Goal: Transaction & Acquisition: Purchase product/service

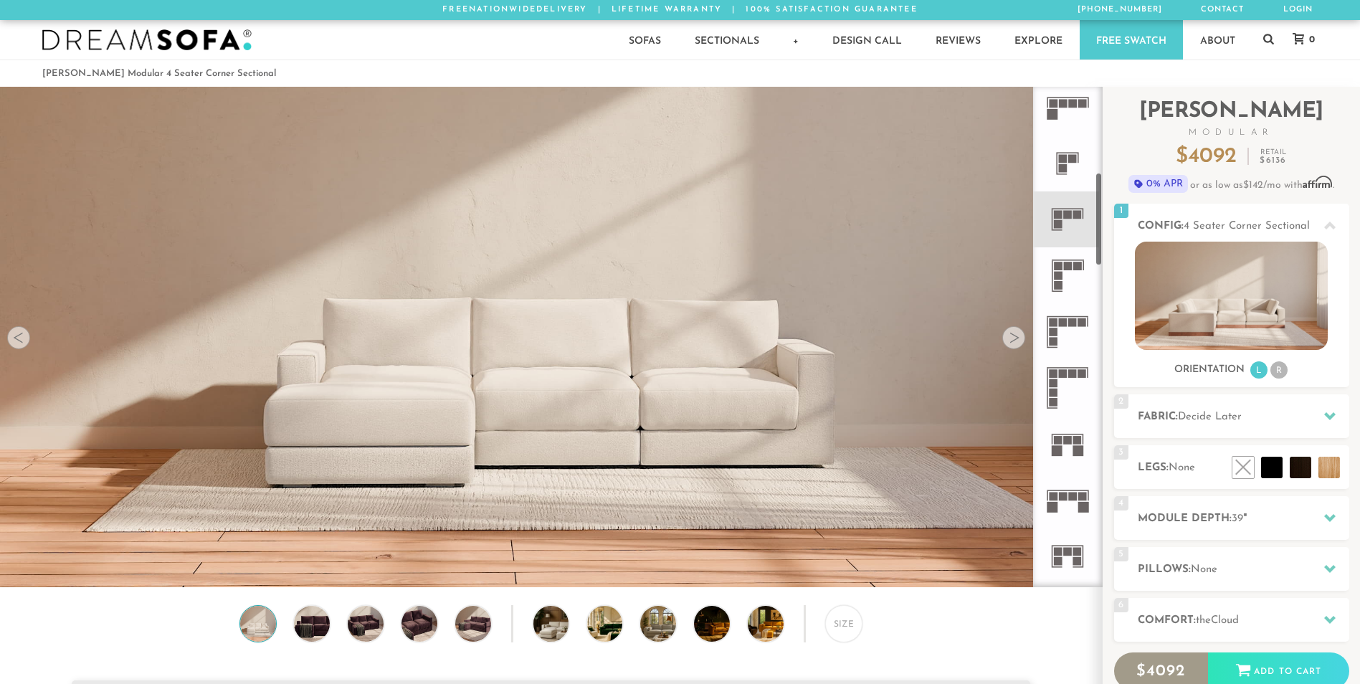
scroll to position [456, 0]
click at [1053, 380] on rect at bounding box center [1054, 383] width 9 height 9
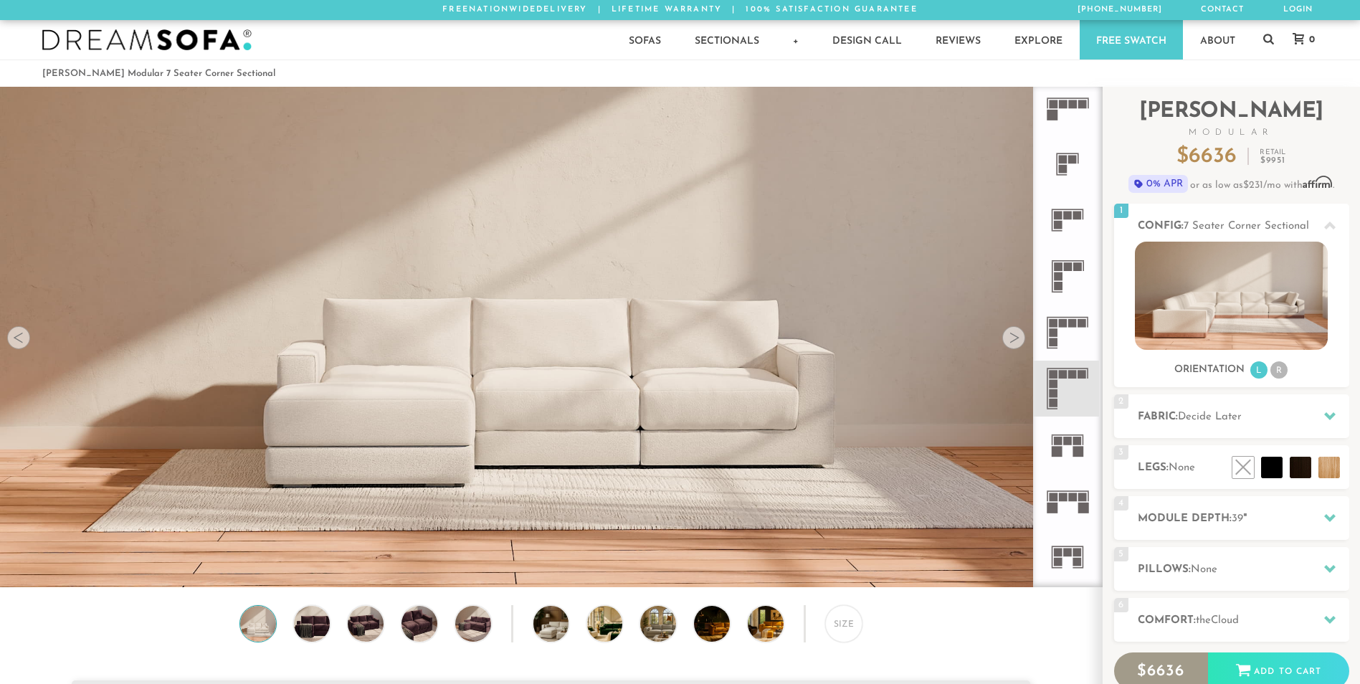
click at [1058, 328] on icon at bounding box center [1068, 333] width 56 height 56
click at [1056, 269] on rect at bounding box center [1058, 266] width 9 height 9
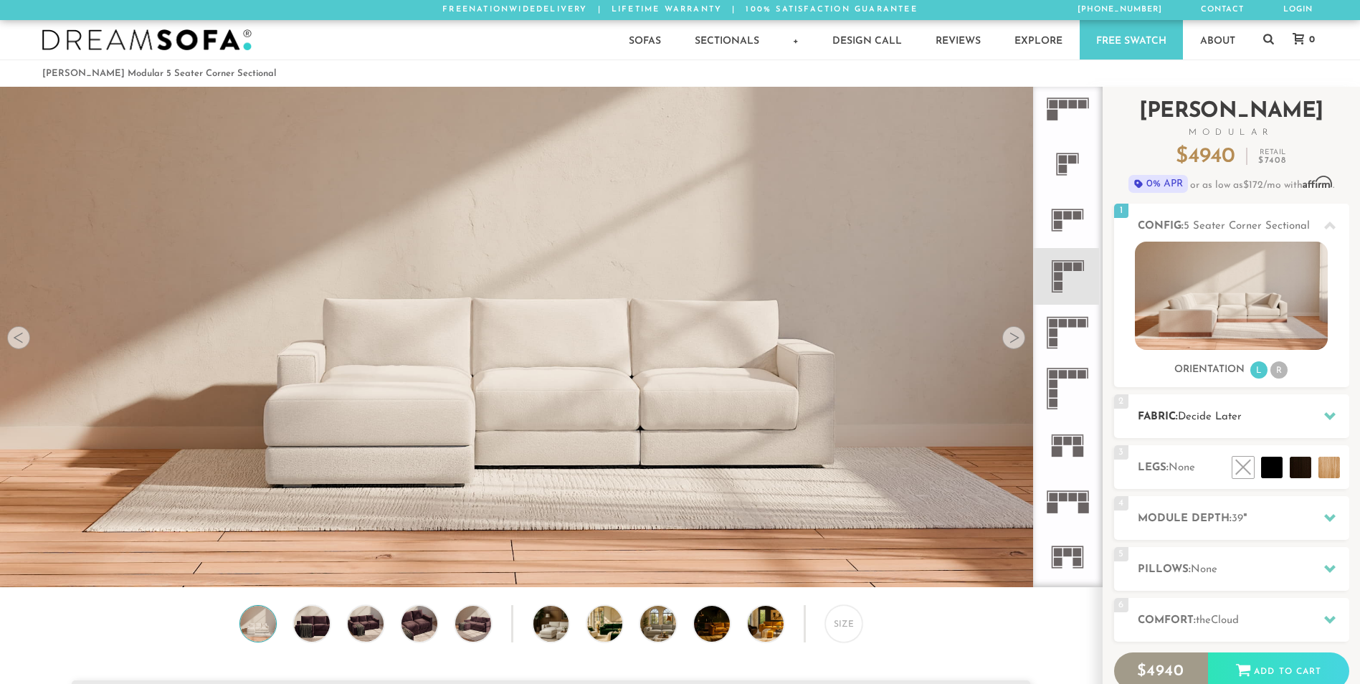
click at [1335, 414] on icon at bounding box center [1329, 415] width 11 height 11
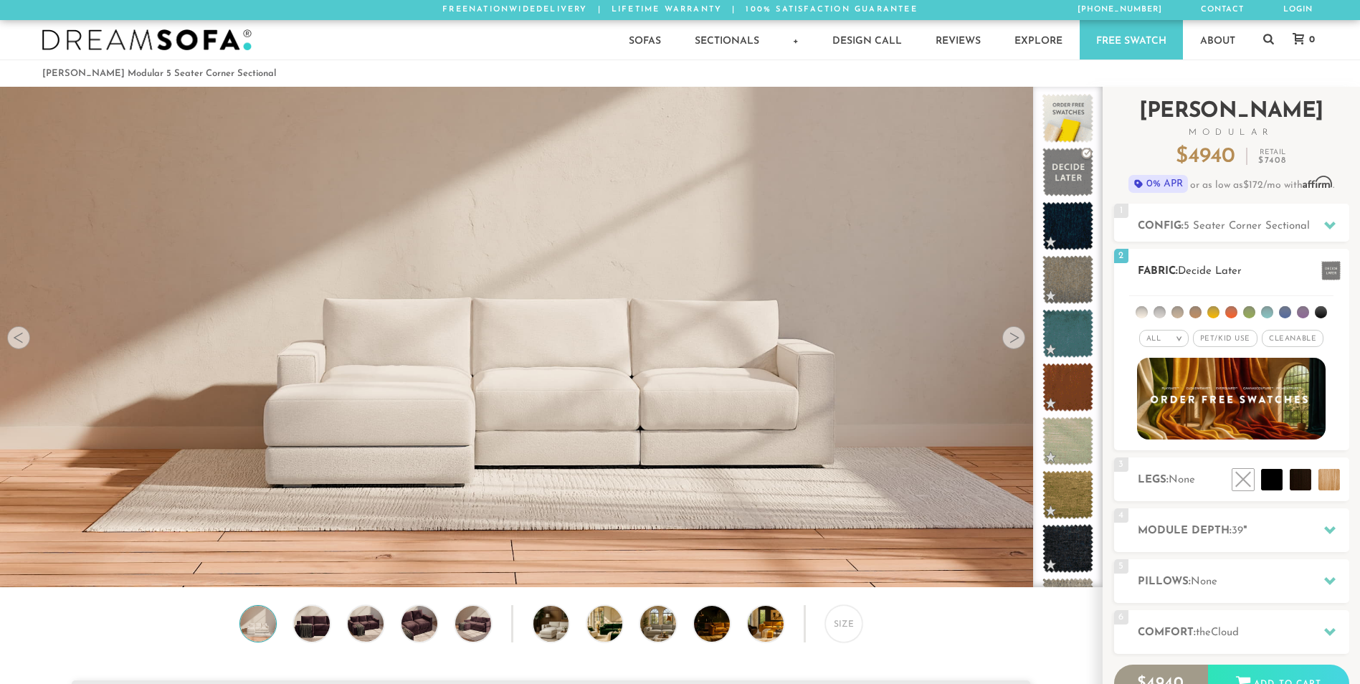
click at [1284, 313] on li at bounding box center [1285, 312] width 12 height 12
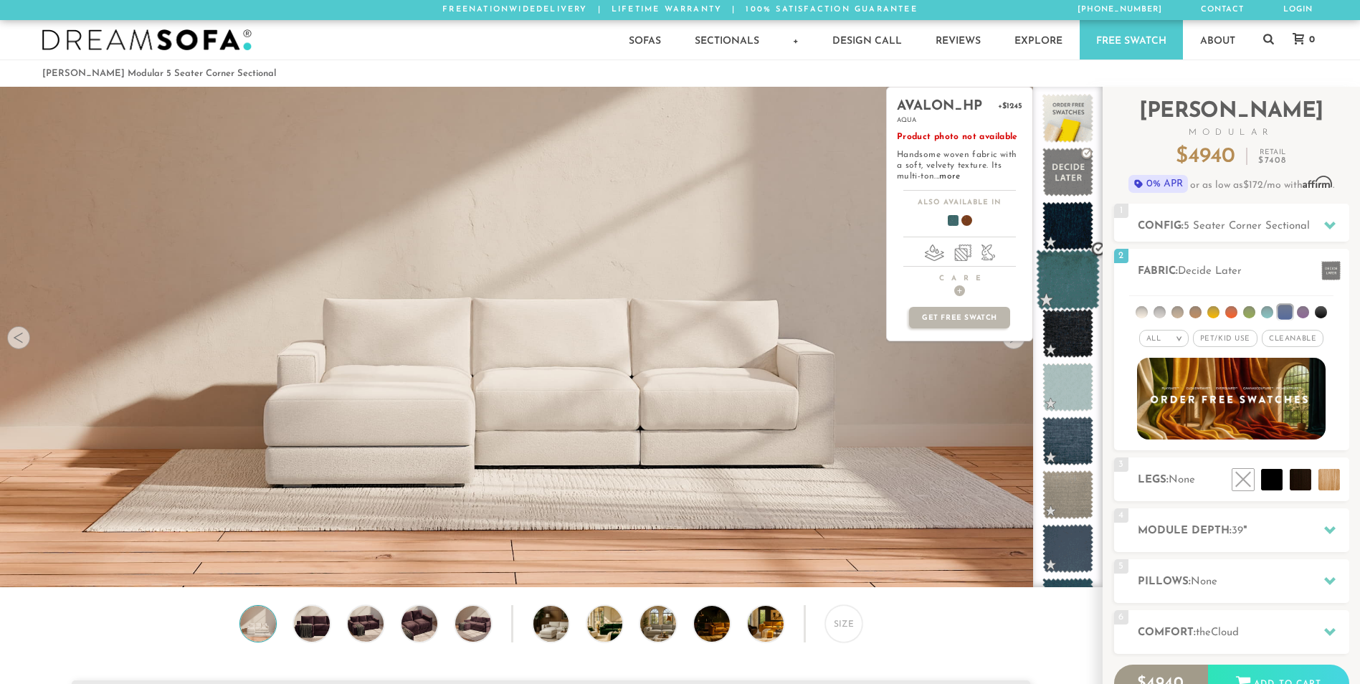
click at [1070, 277] on span at bounding box center [1068, 280] width 64 height 61
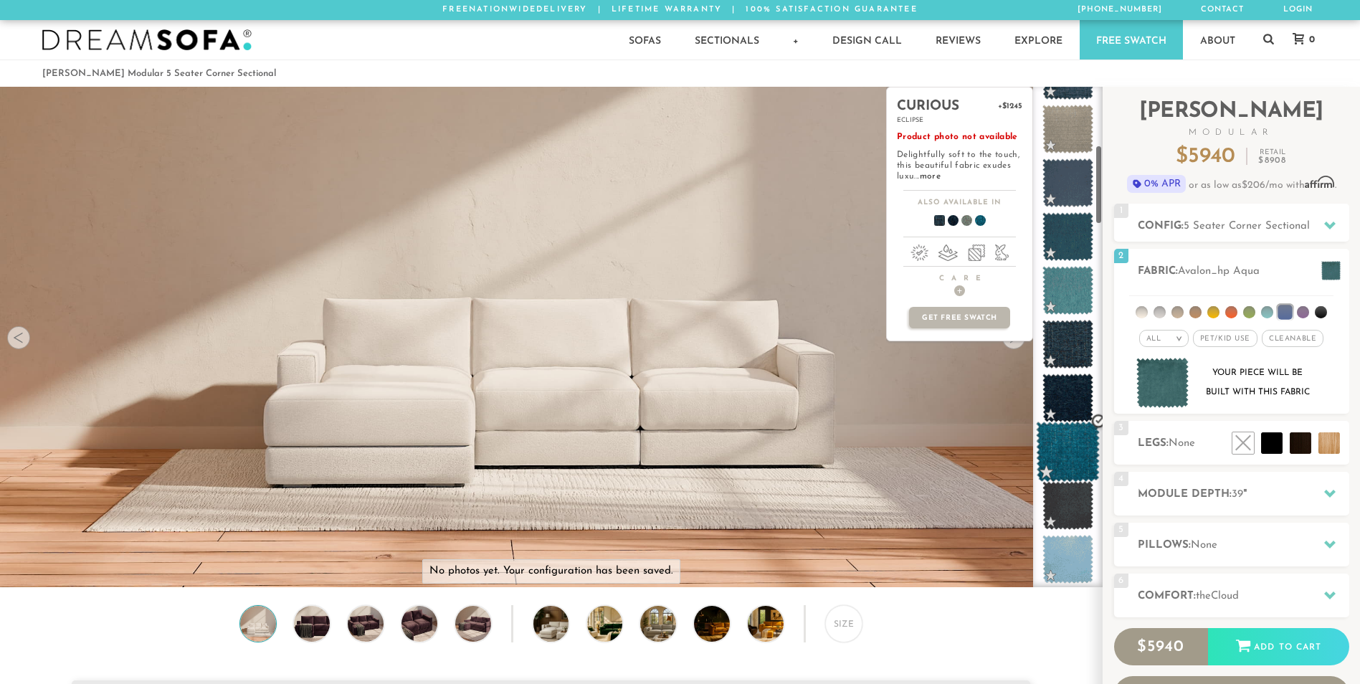
scroll to position [366, 0]
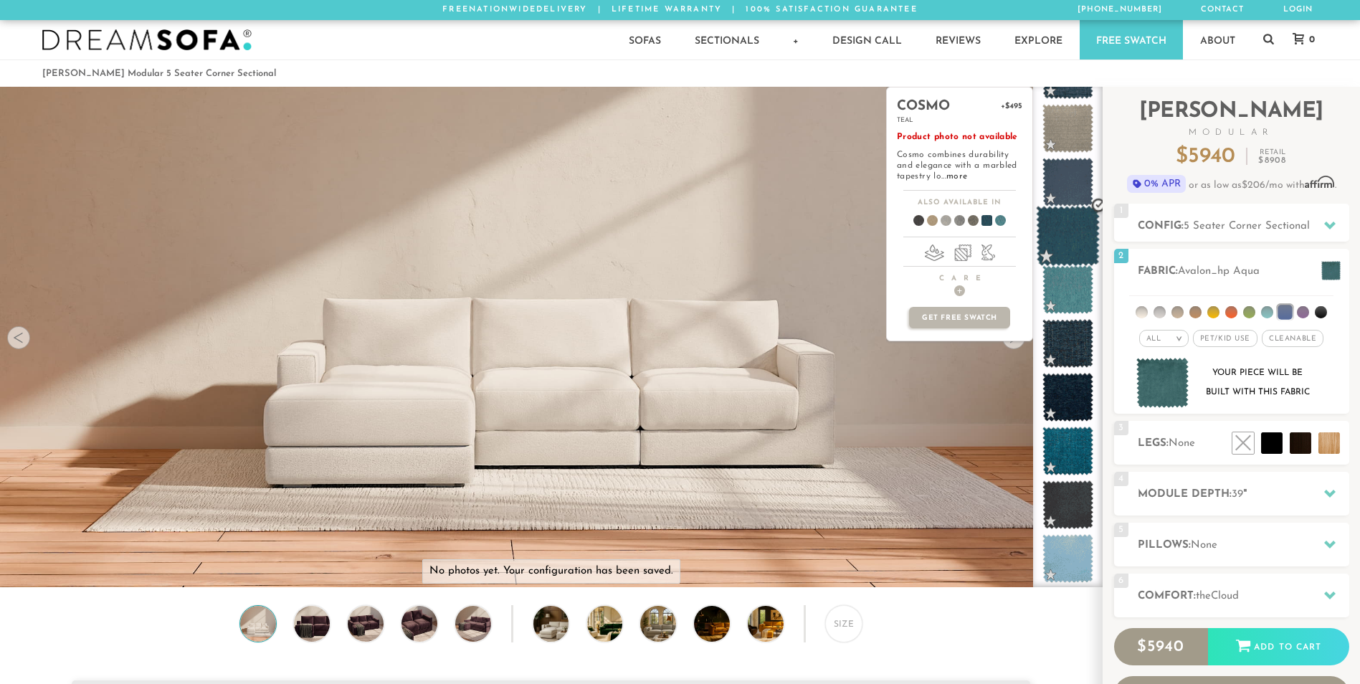
click at [1064, 245] on span at bounding box center [1068, 236] width 64 height 61
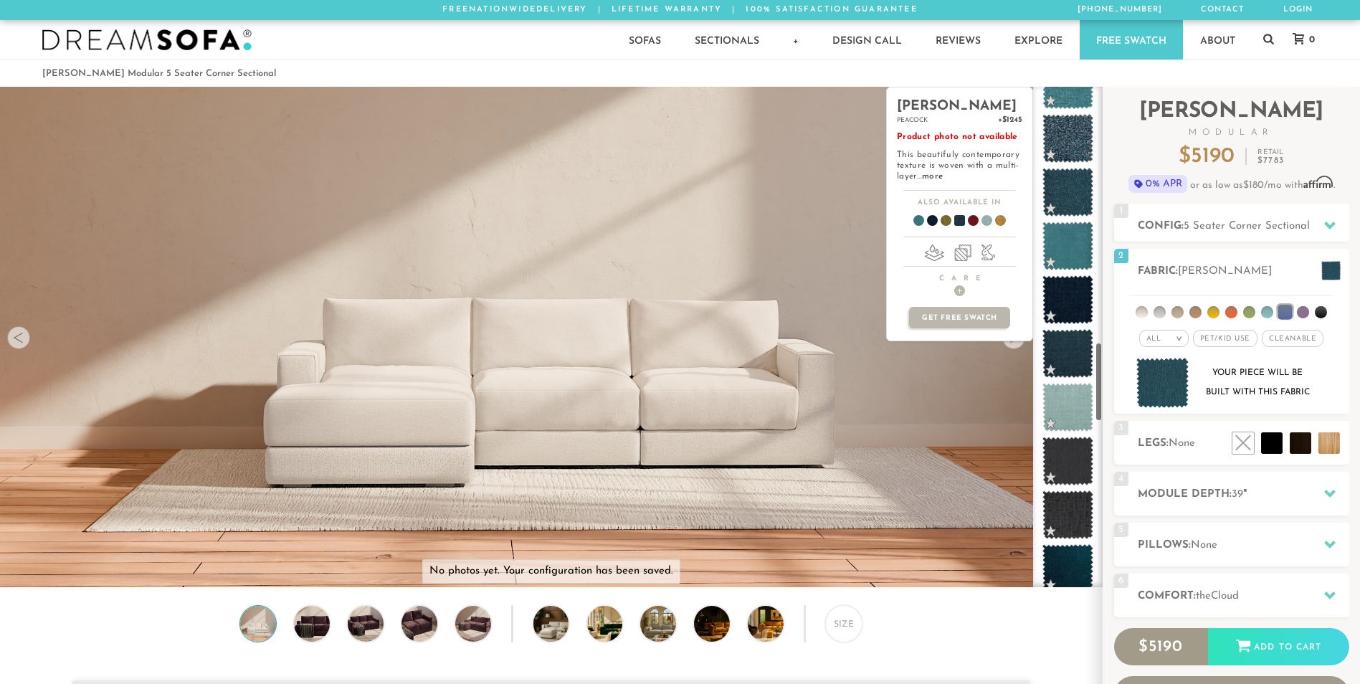
scroll to position [1640, 0]
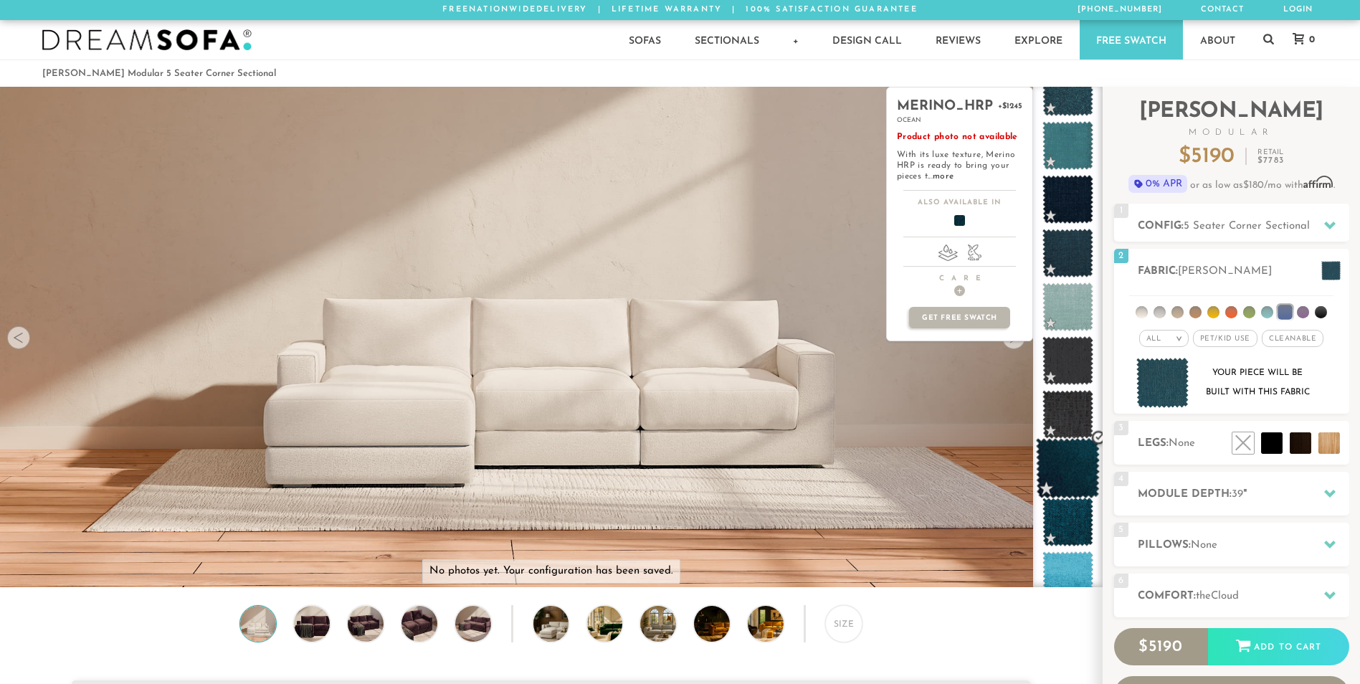
click at [1070, 472] on span at bounding box center [1068, 468] width 64 height 61
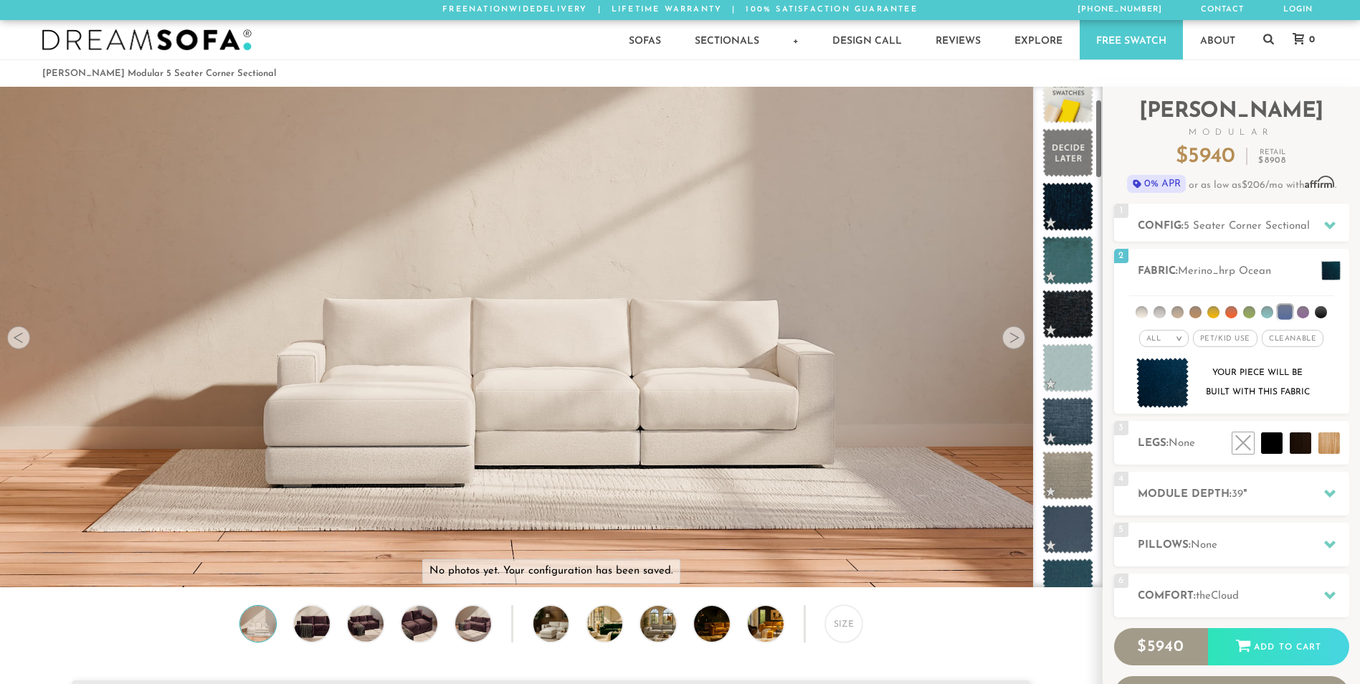
scroll to position [0, 0]
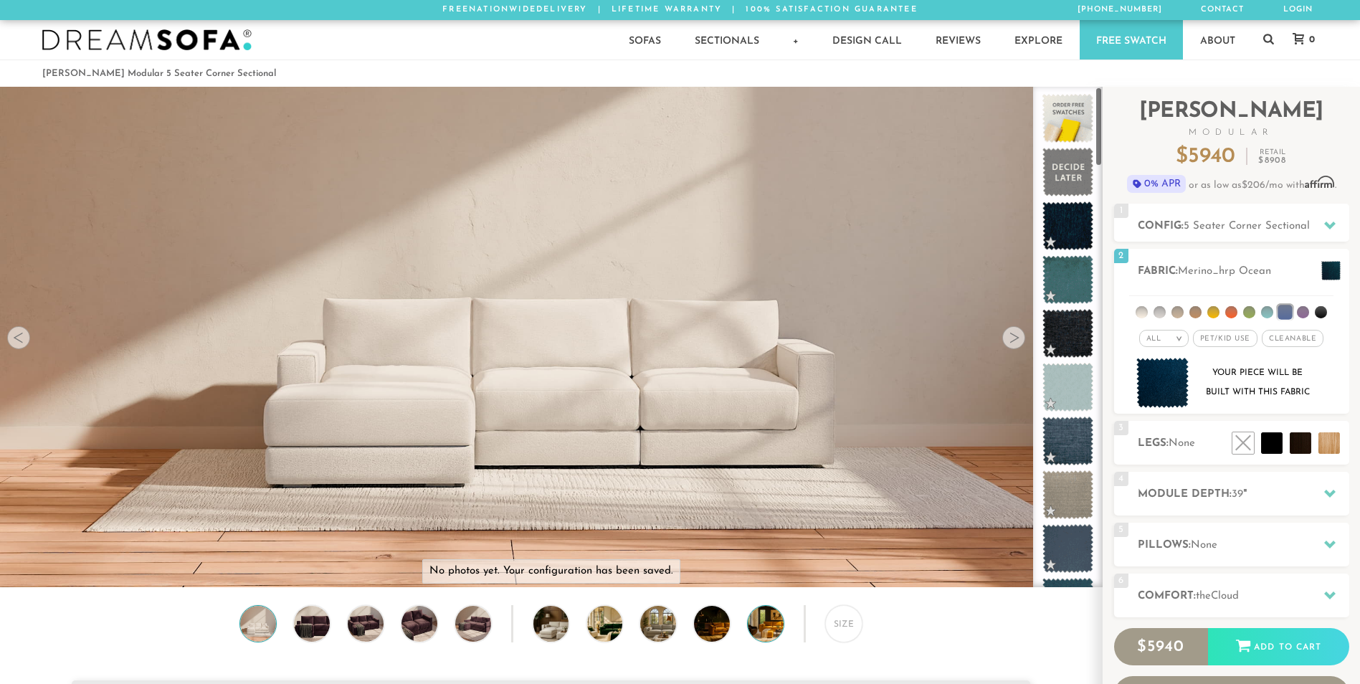
click at [775, 637] on img at bounding box center [780, 624] width 64 height 36
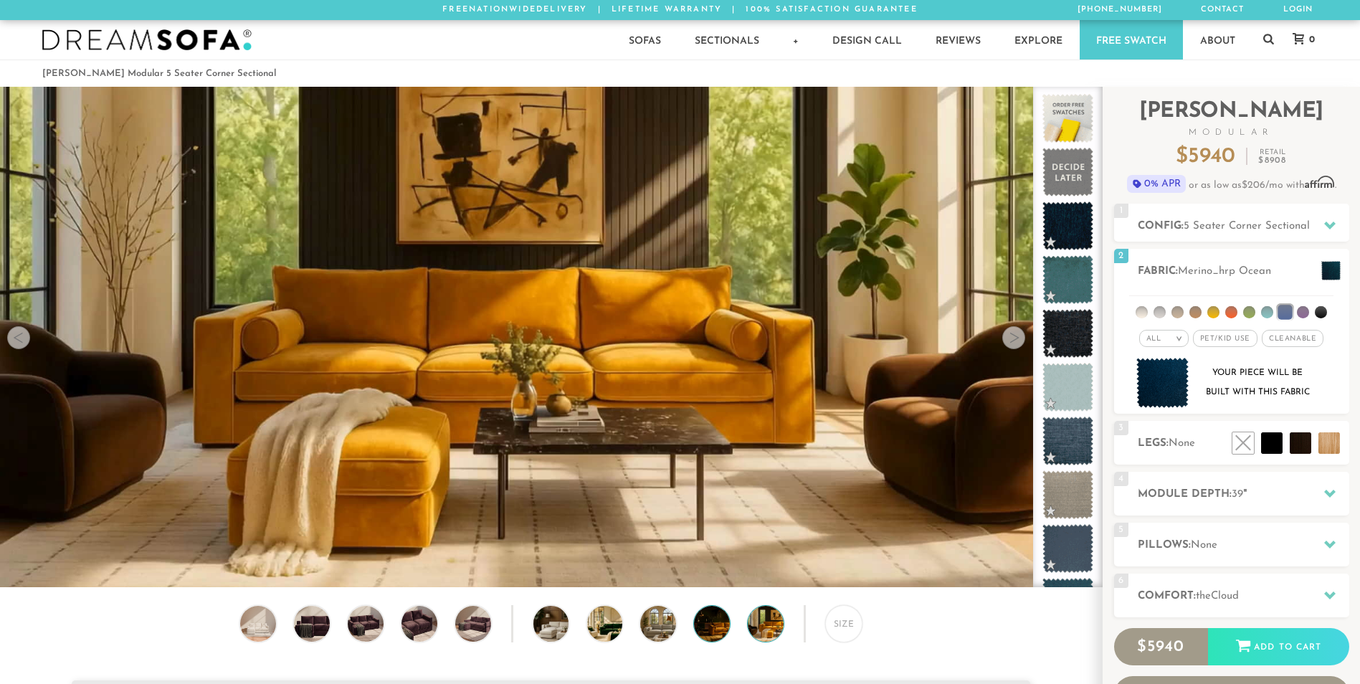
click at [713, 628] on img at bounding box center [726, 624] width 64 height 36
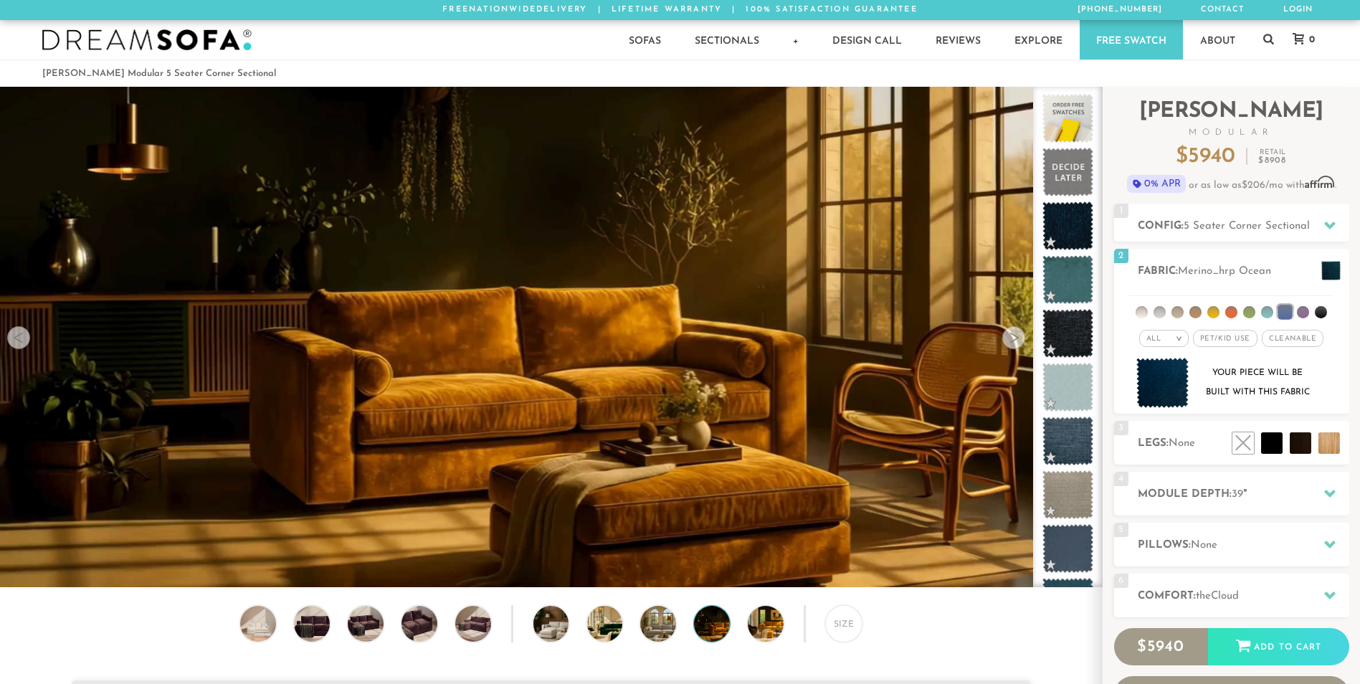
click at [583, 631] on div "Size" at bounding box center [551, 627] width 1102 height 44
click at [612, 623] on img at bounding box center [619, 624] width 64 height 36
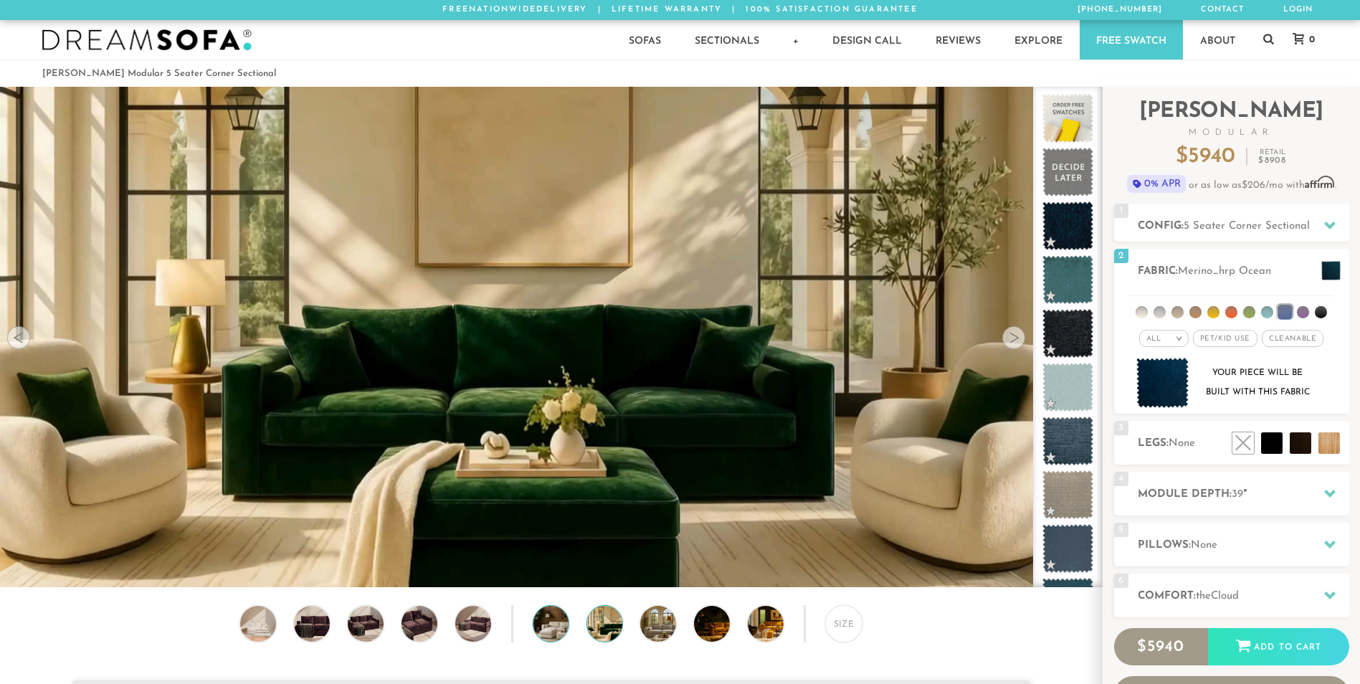
click at [557, 626] on img at bounding box center [566, 624] width 64 height 36
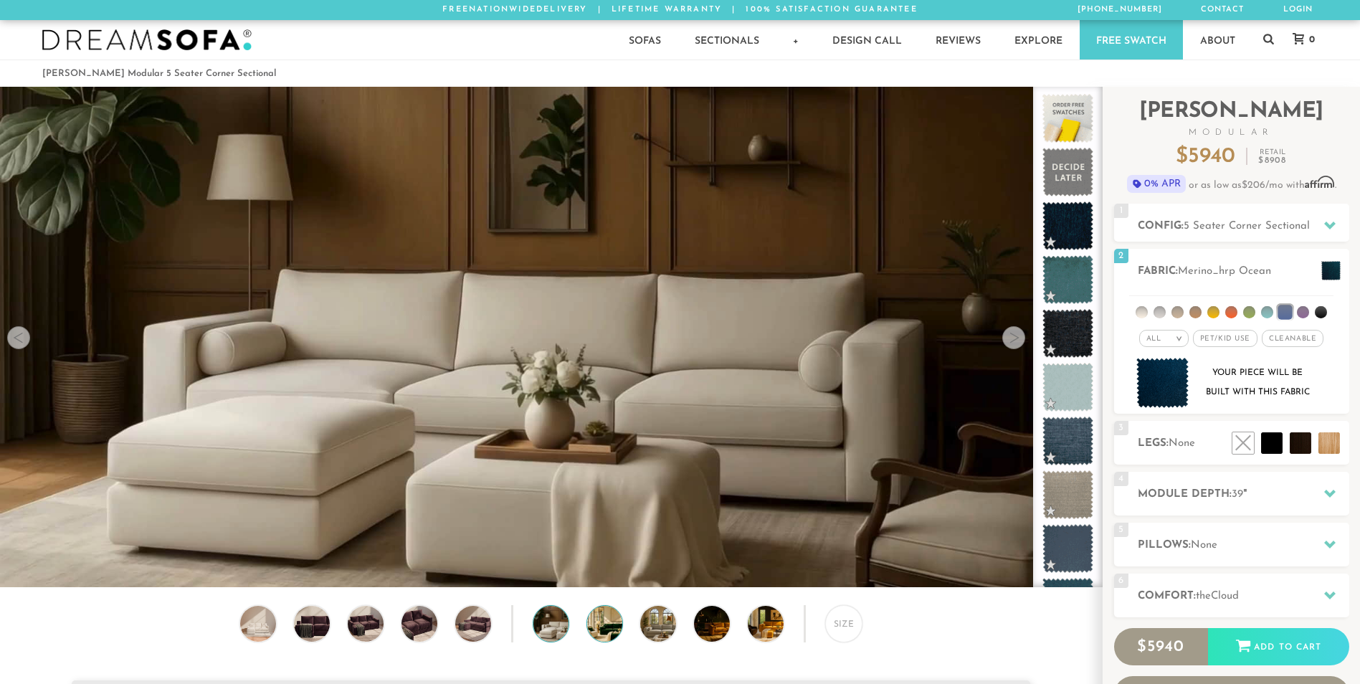
click at [596, 633] on img at bounding box center [619, 624] width 64 height 36
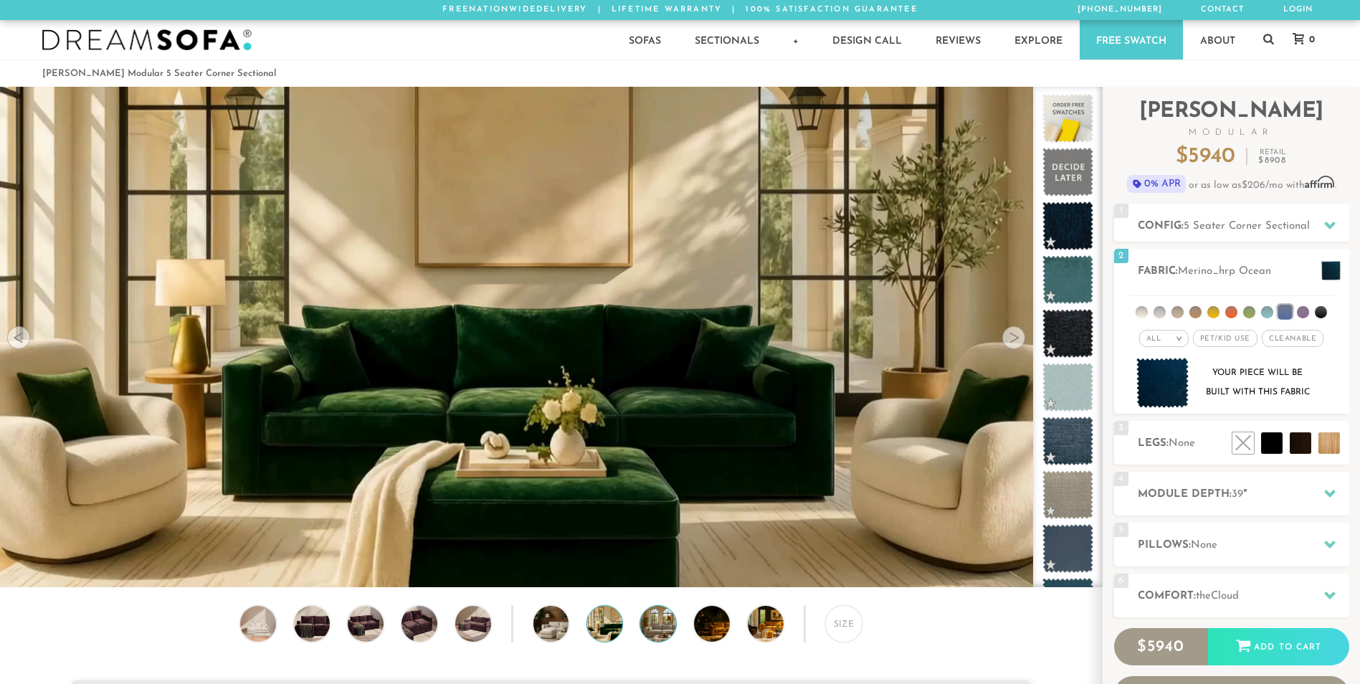
click at [670, 632] on img at bounding box center [672, 624] width 64 height 36
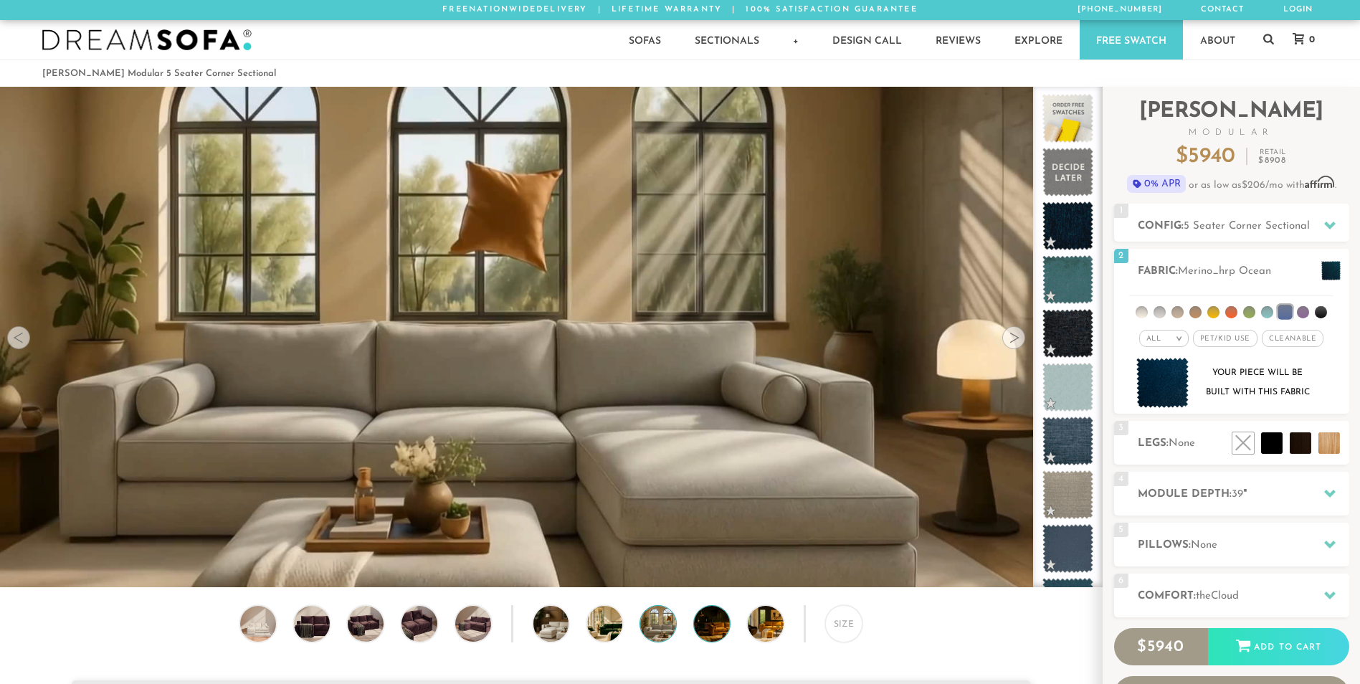
click at [715, 634] on img at bounding box center [726, 624] width 64 height 36
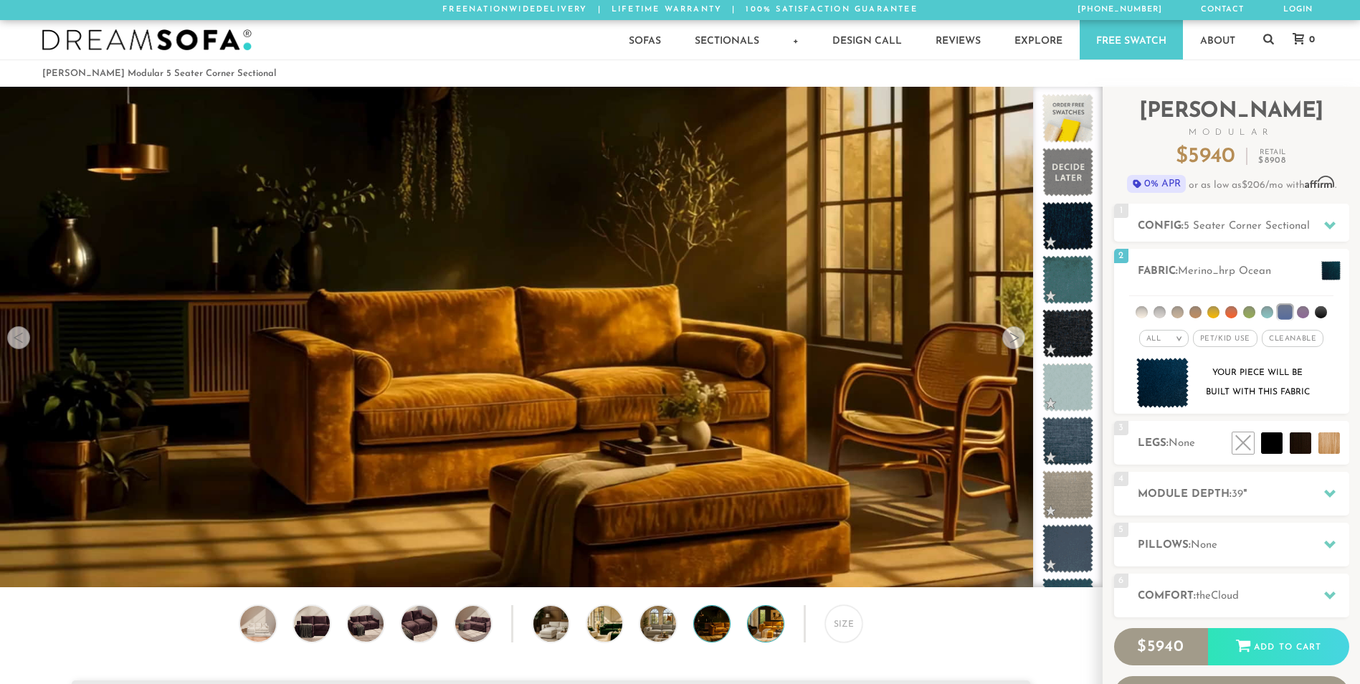
click at [763, 633] on img at bounding box center [780, 624] width 64 height 36
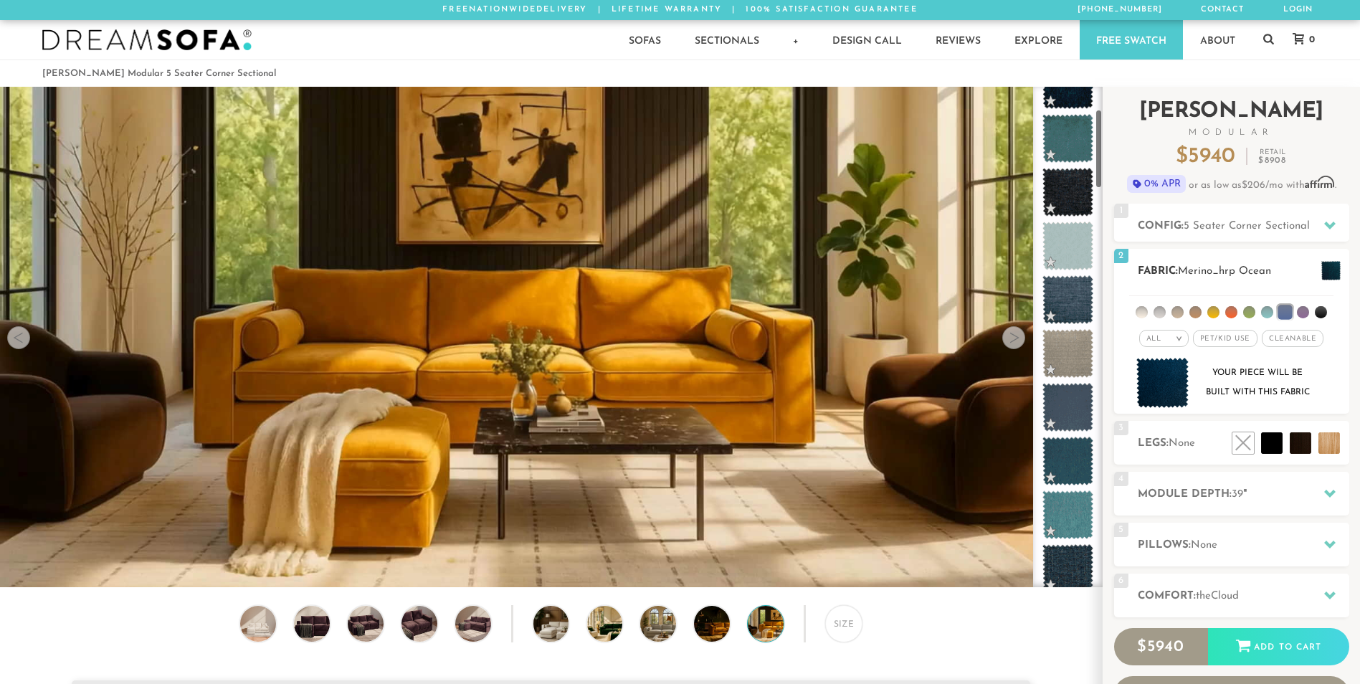
scroll to position [143, 0]
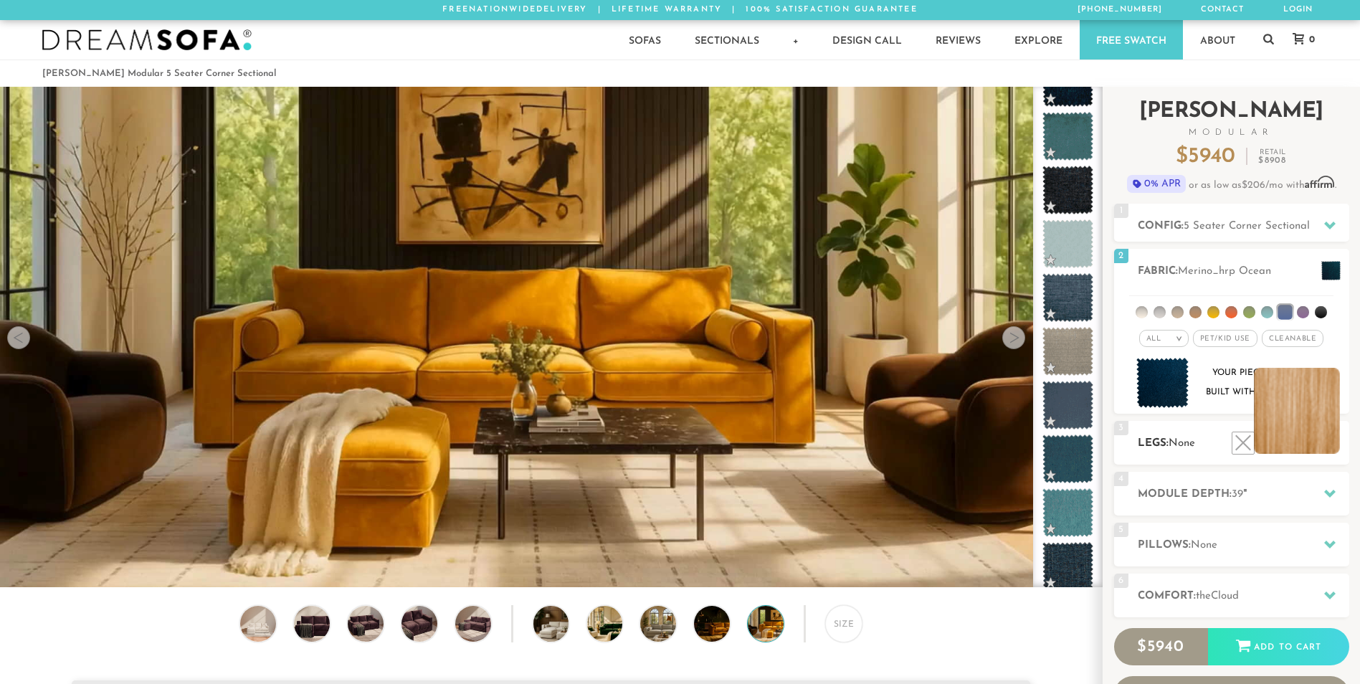
click at [1318, 438] on li at bounding box center [1297, 411] width 86 height 86
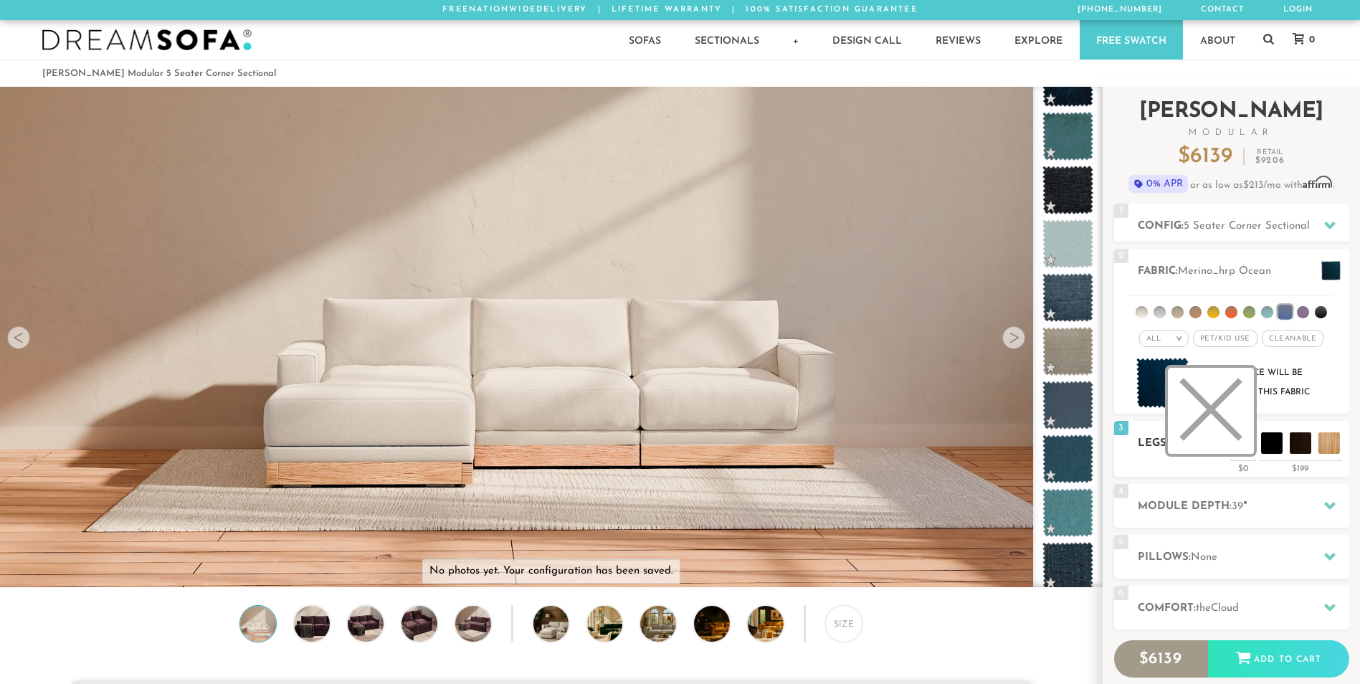
click at [1238, 447] on li at bounding box center [1211, 411] width 86 height 86
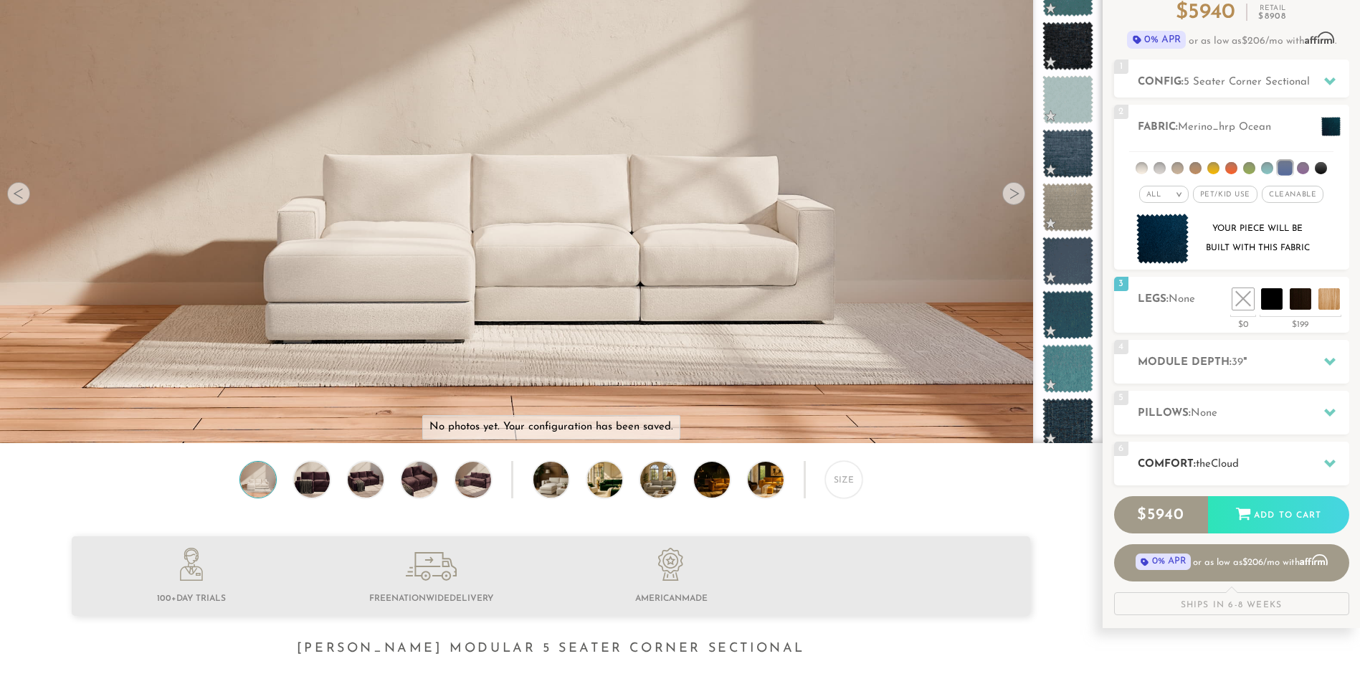
scroll to position [151, 0]
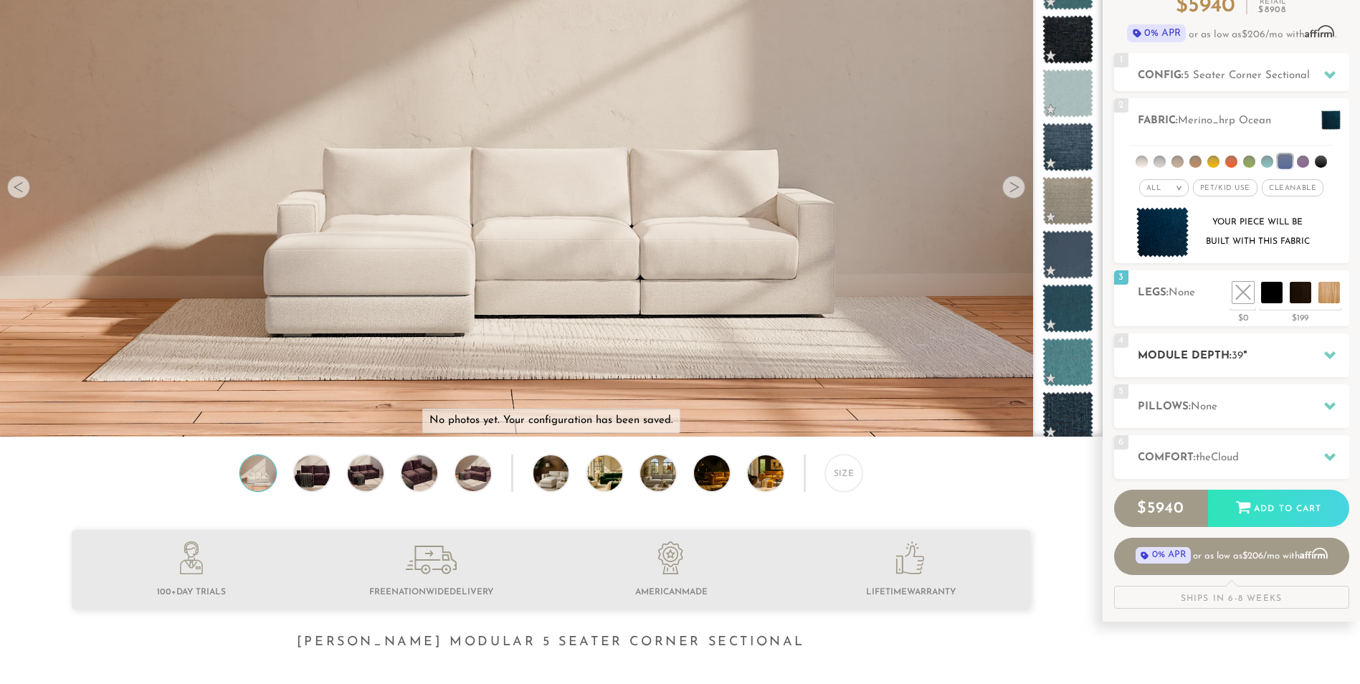
click at [1336, 356] on div at bounding box center [1330, 355] width 30 height 29
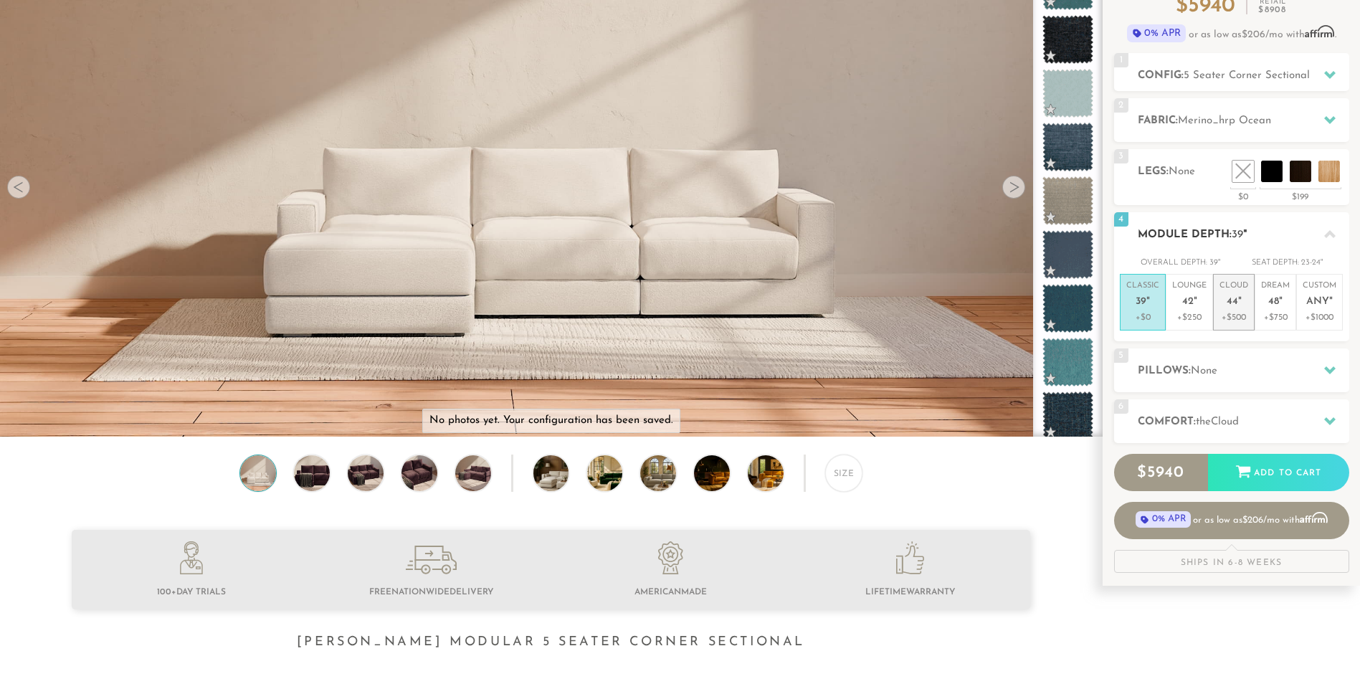
click at [1231, 303] on span "44" at bounding box center [1232, 302] width 11 height 12
click at [1233, 380] on div "5 Pillows: None" at bounding box center [1231, 371] width 235 height 44
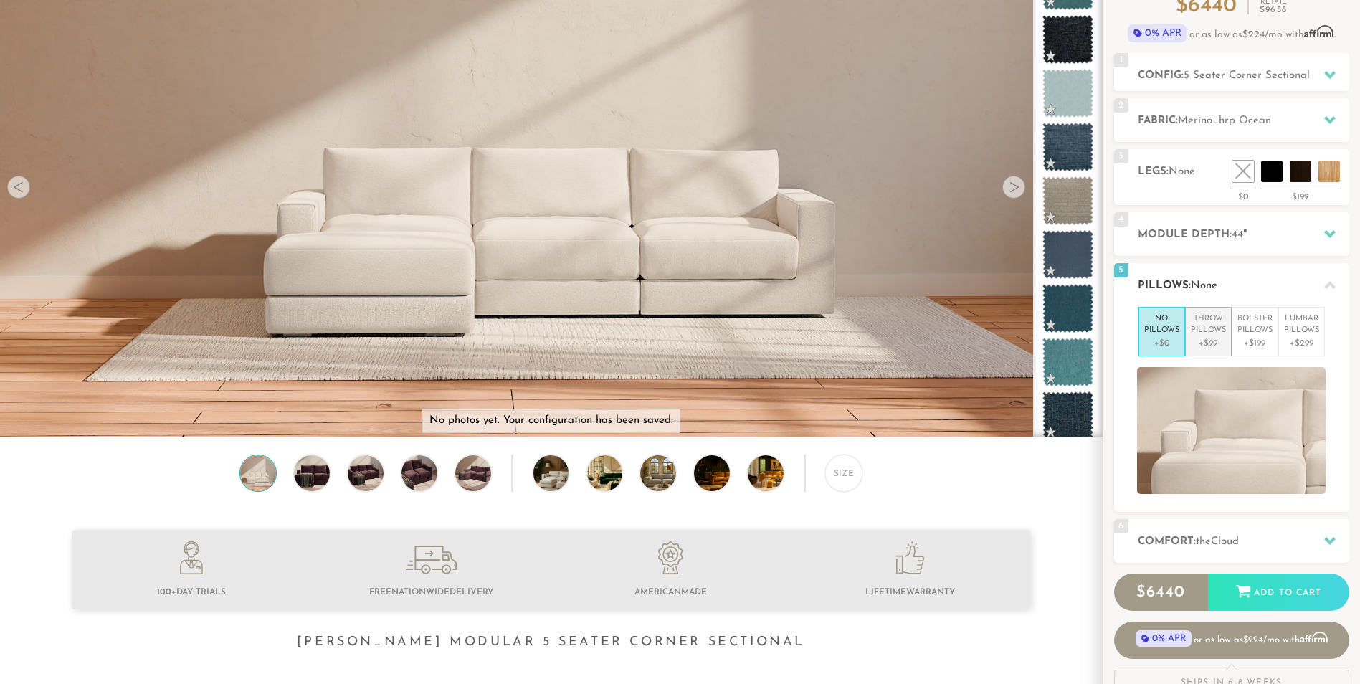
click at [1208, 335] on p "Throw Pillows" at bounding box center [1208, 325] width 35 height 24
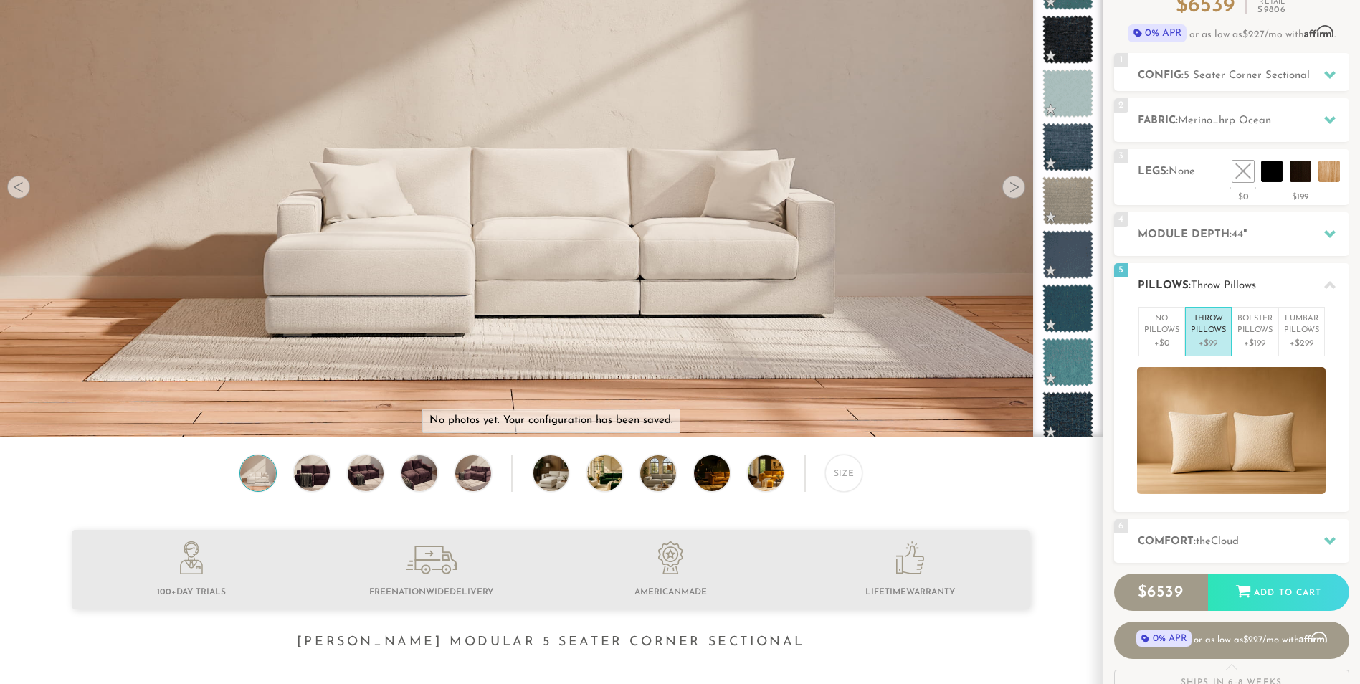
click at [1208, 335] on p "Throw Pillows" at bounding box center [1208, 325] width 35 height 24
click at [1298, 333] on p "Lumbar Pillows" at bounding box center [1301, 325] width 35 height 24
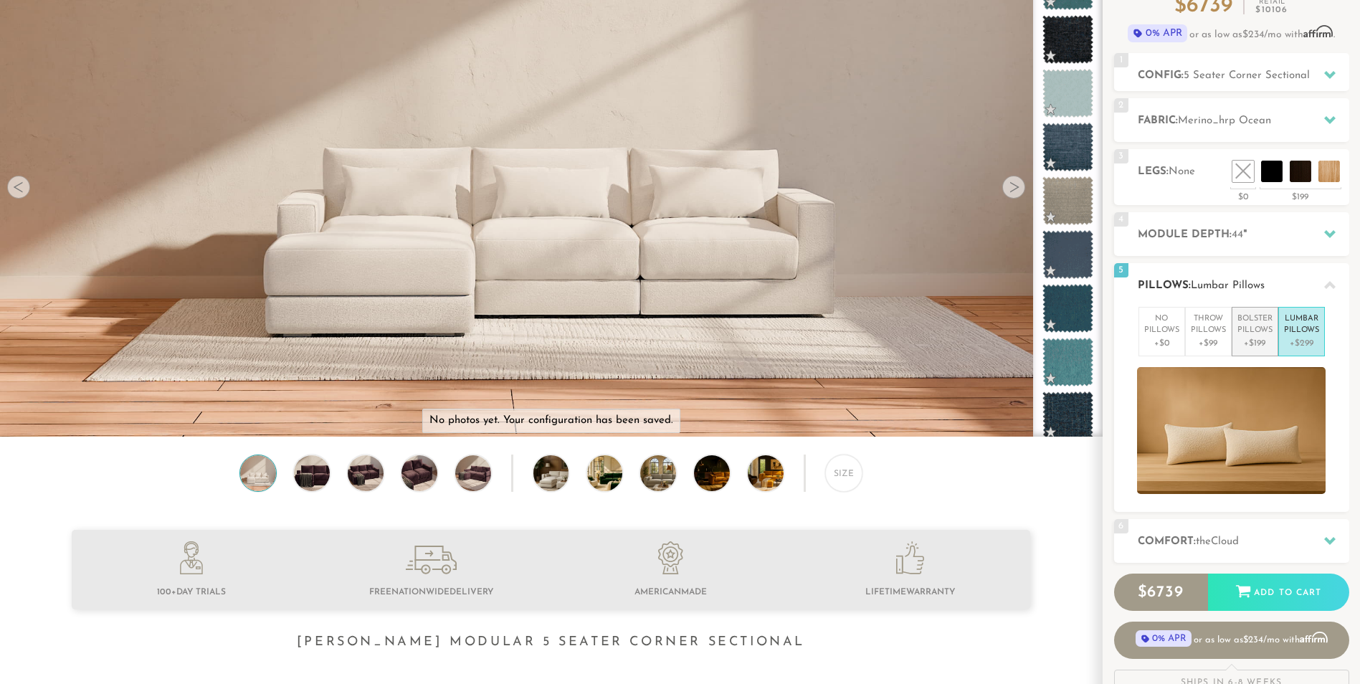
click at [1253, 333] on p "Bolster Pillows" at bounding box center [1255, 325] width 35 height 24
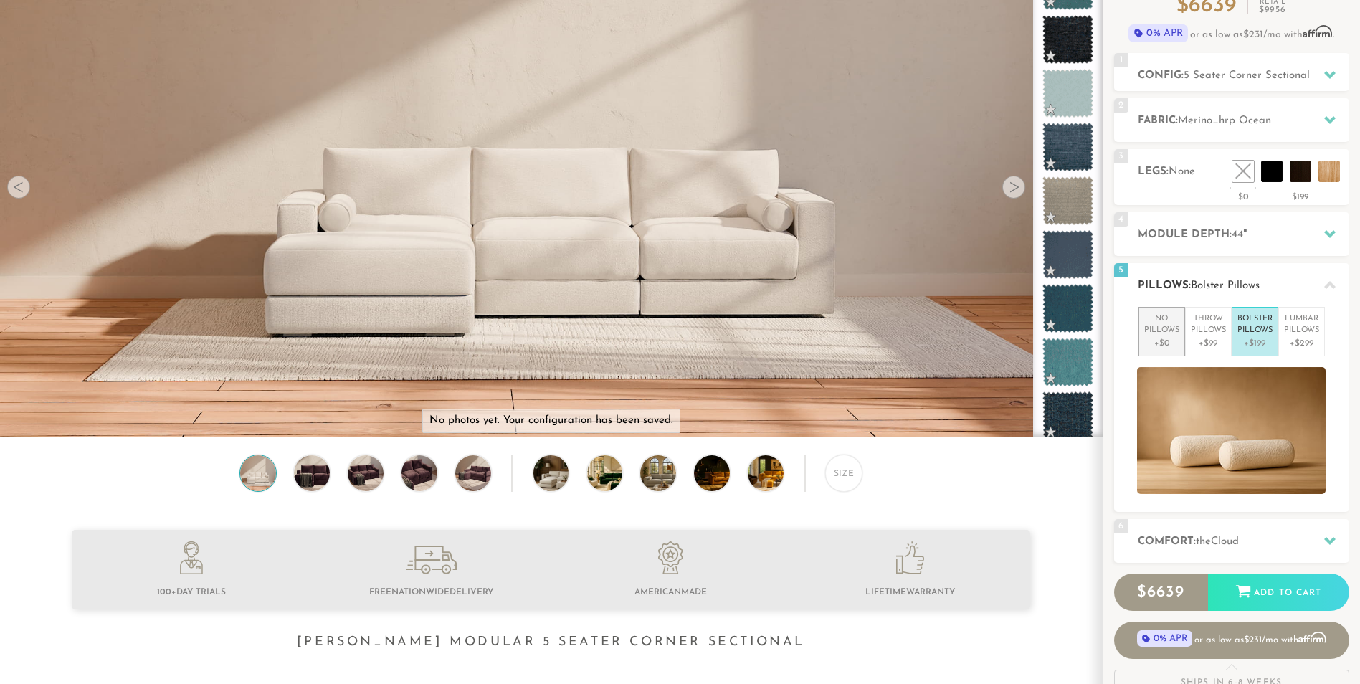
click at [1154, 331] on p "No Pillows" at bounding box center [1161, 325] width 35 height 24
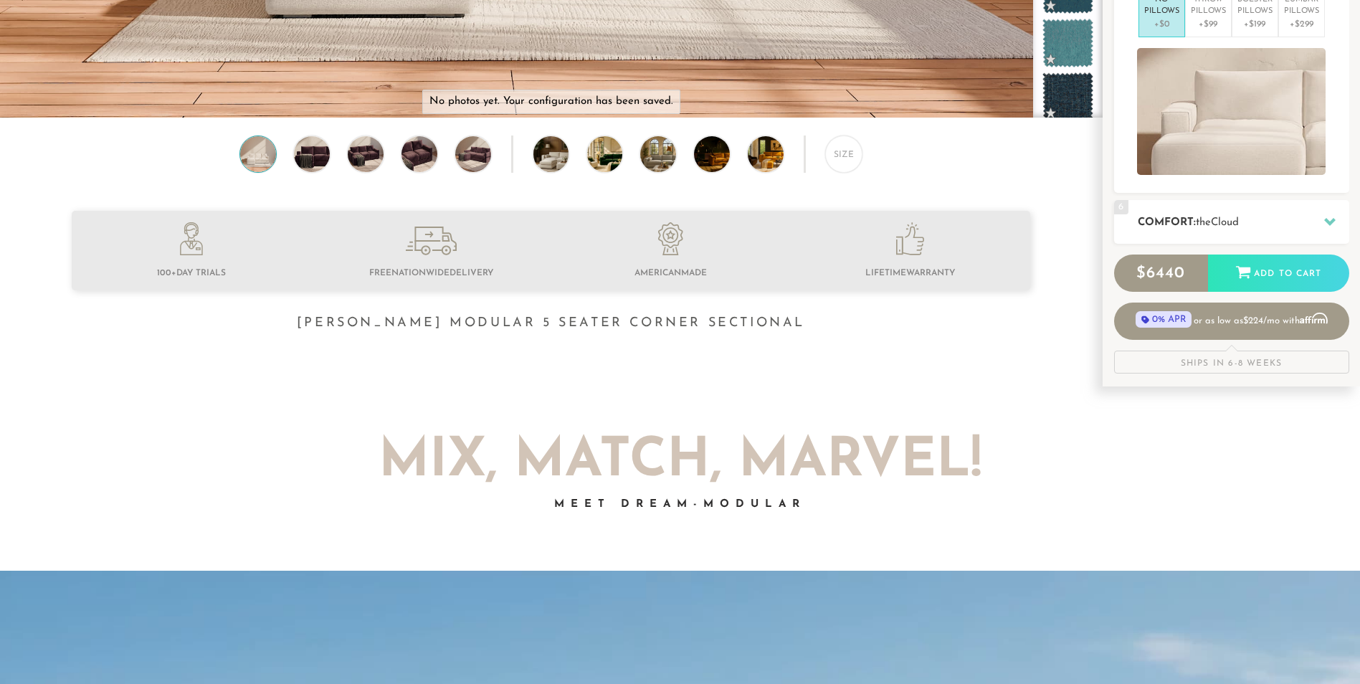
scroll to position [471, 0]
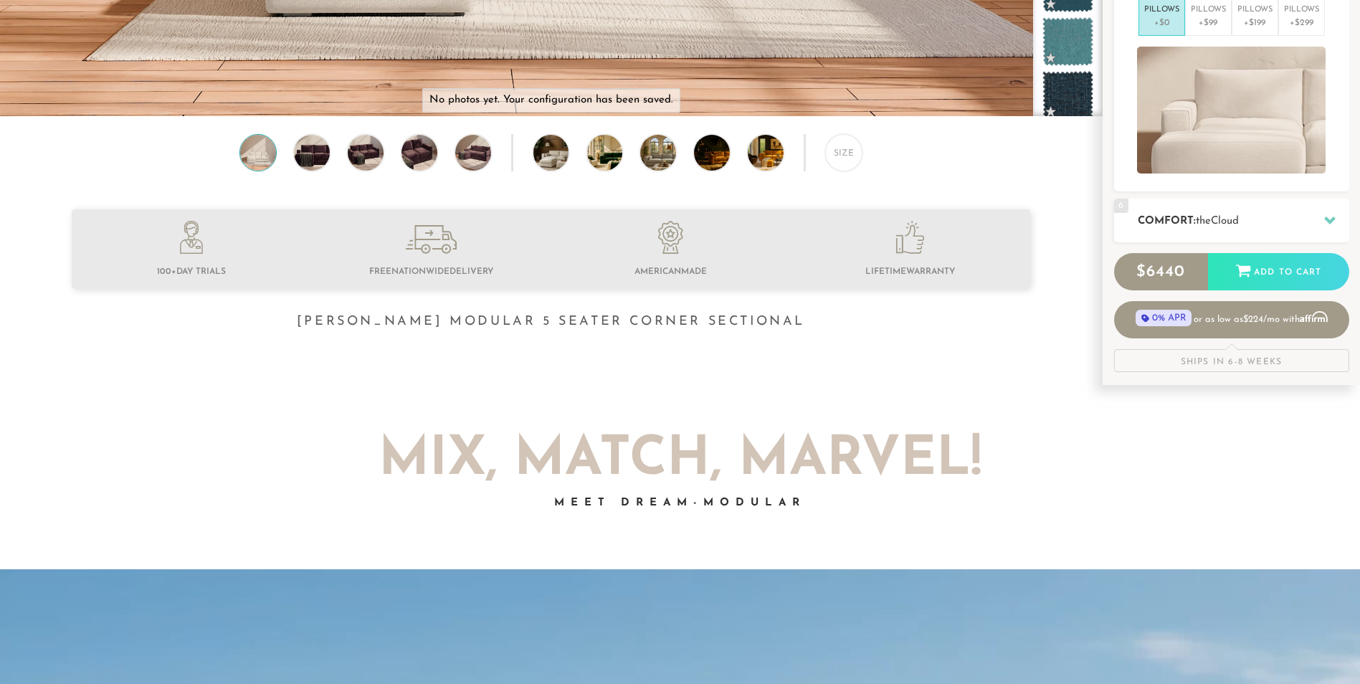
click at [1236, 216] on span "Cloud" at bounding box center [1225, 221] width 28 height 11
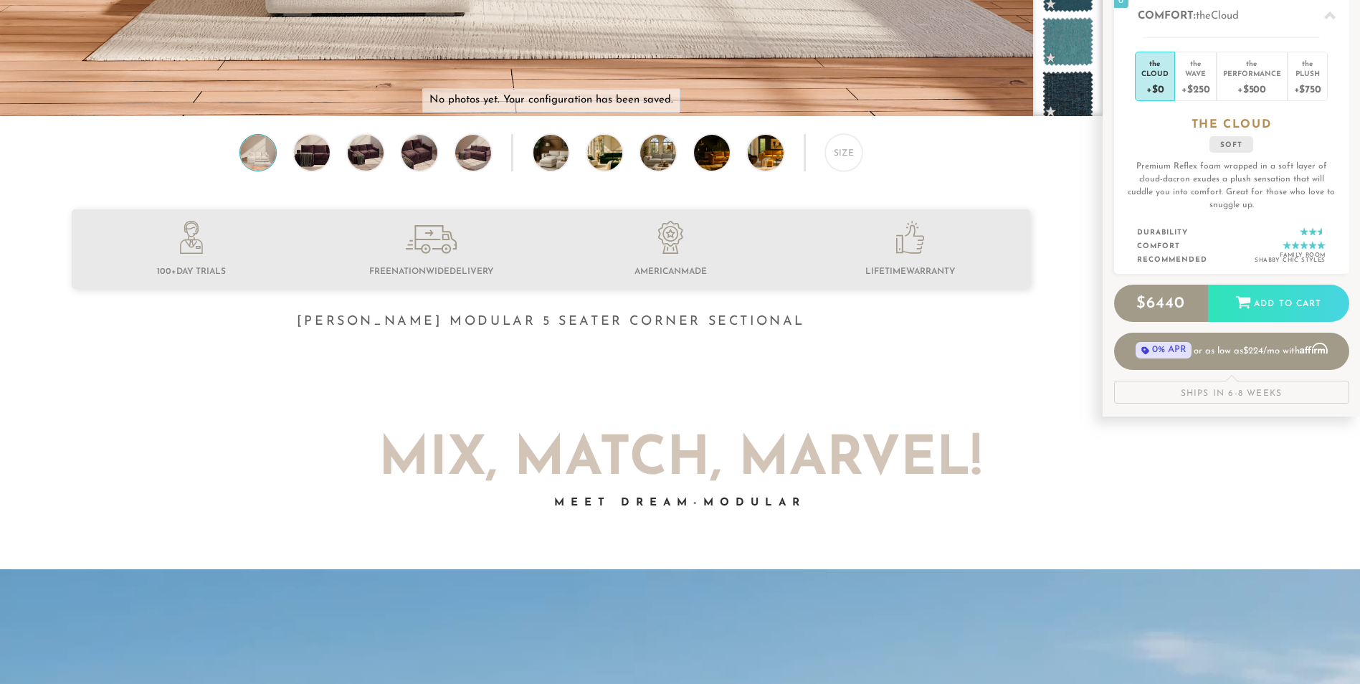
scroll to position [0, 0]
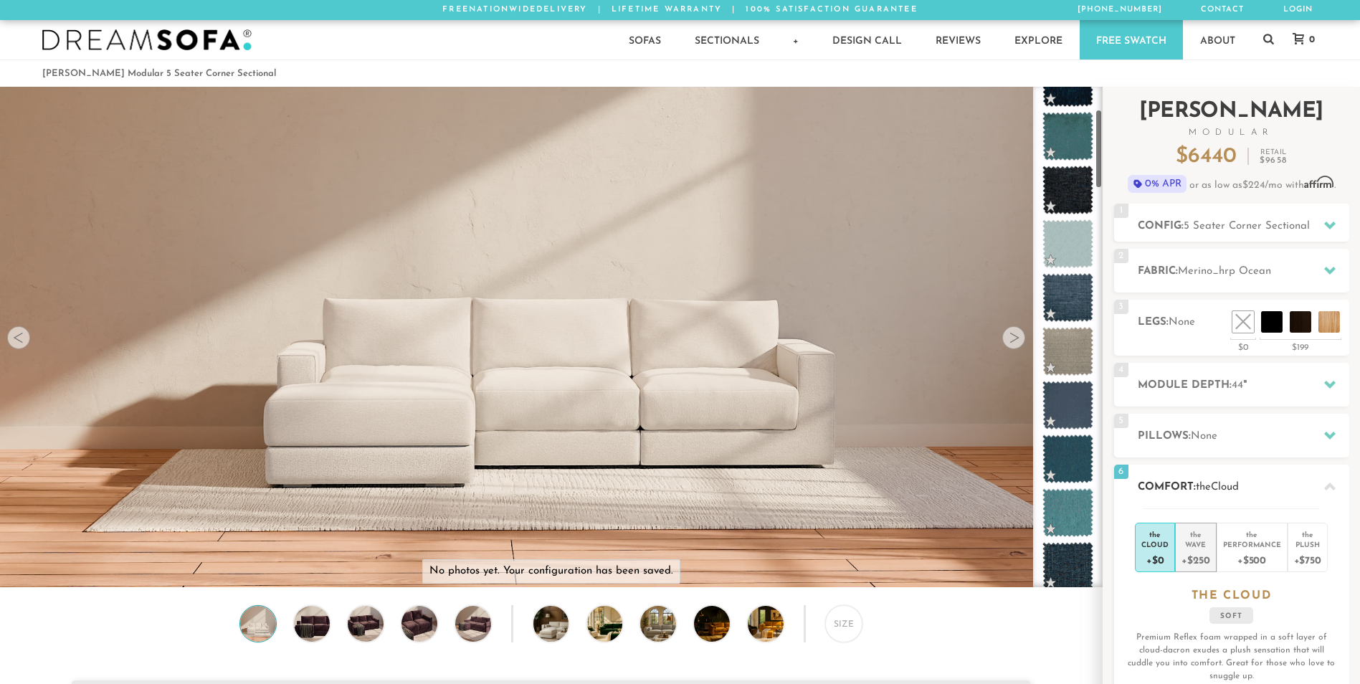
click at [1205, 553] on div "+$250" at bounding box center [1196, 559] width 28 height 21
click at [1147, 556] on div "+$0" at bounding box center [1155, 559] width 27 height 21
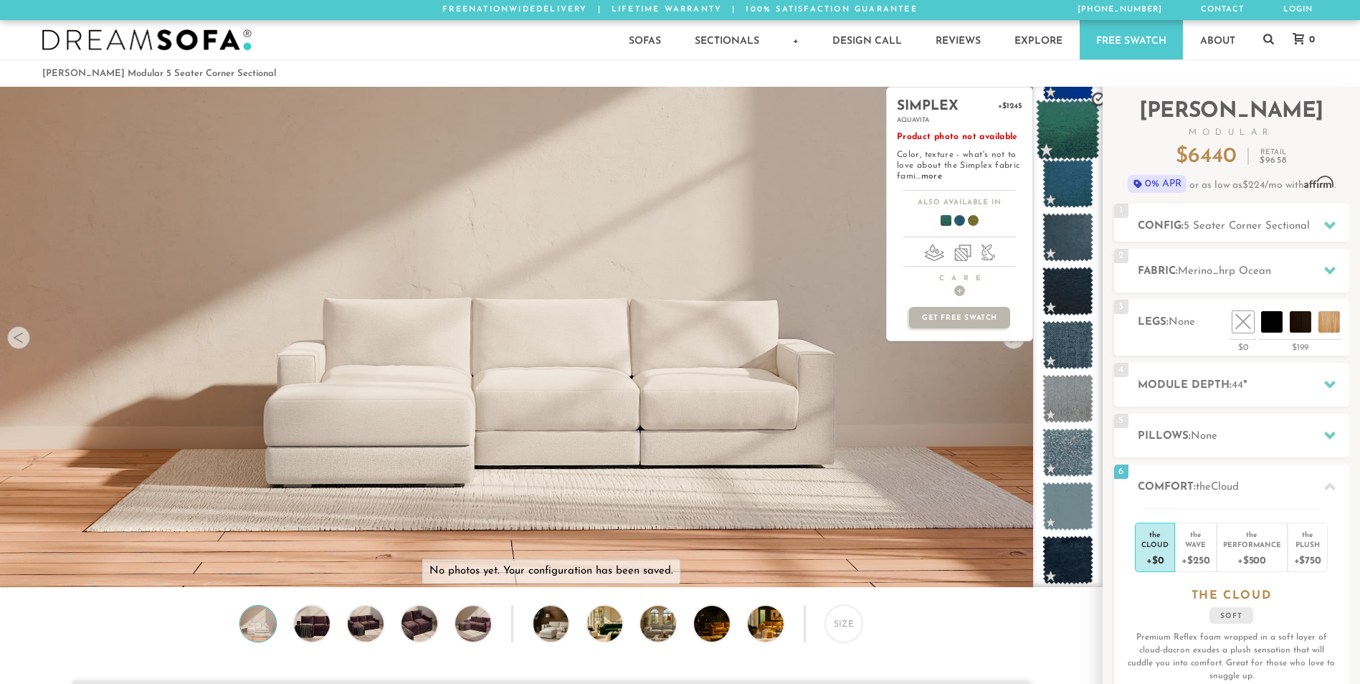
click at [1069, 141] on span at bounding box center [1068, 130] width 64 height 61
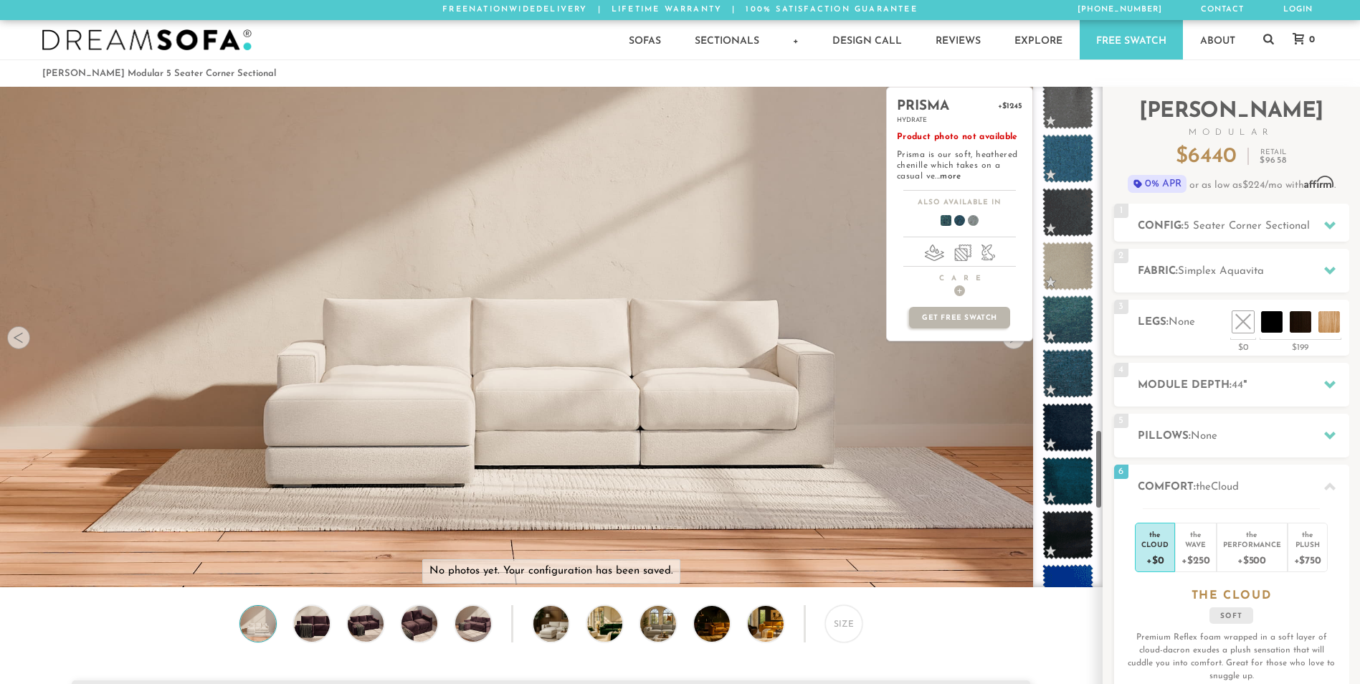
scroll to position [2159, 0]
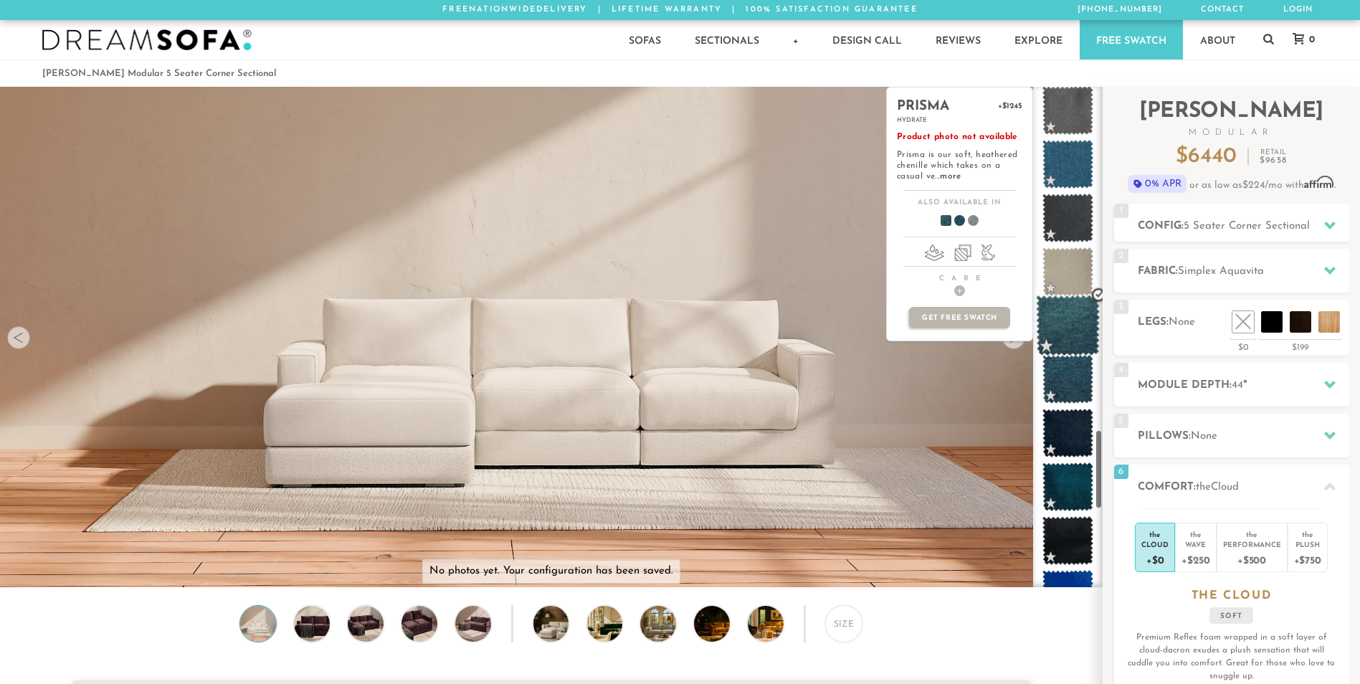
click at [1058, 333] on span at bounding box center [1068, 325] width 64 height 61
click at [1067, 485] on span at bounding box center [1068, 487] width 64 height 61
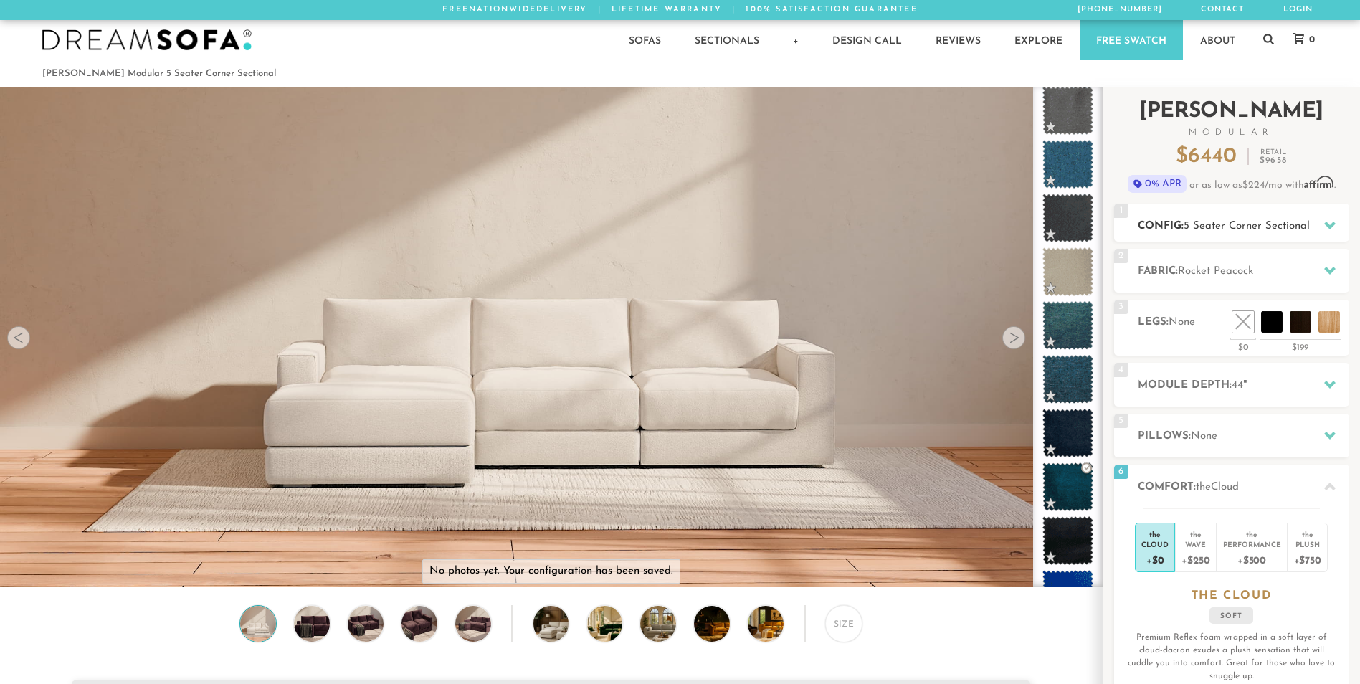
click at [1327, 227] on icon at bounding box center [1329, 224] width 11 height 11
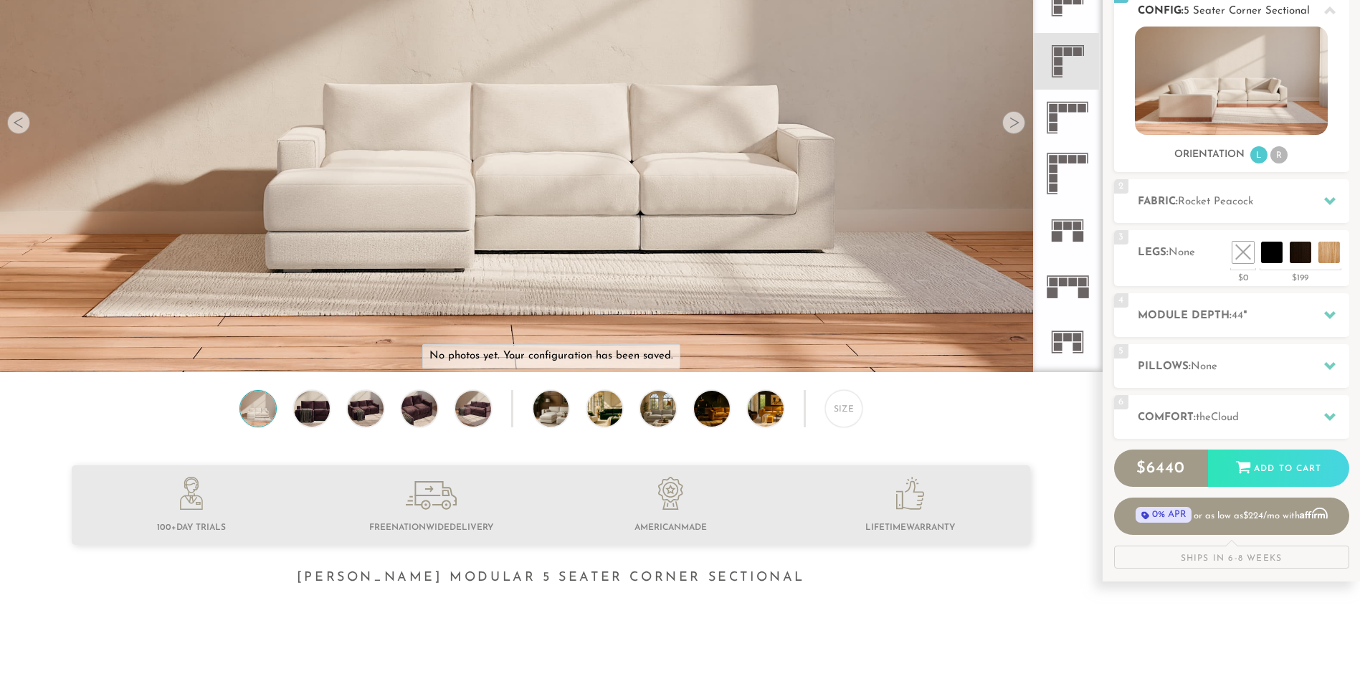
scroll to position [0, 0]
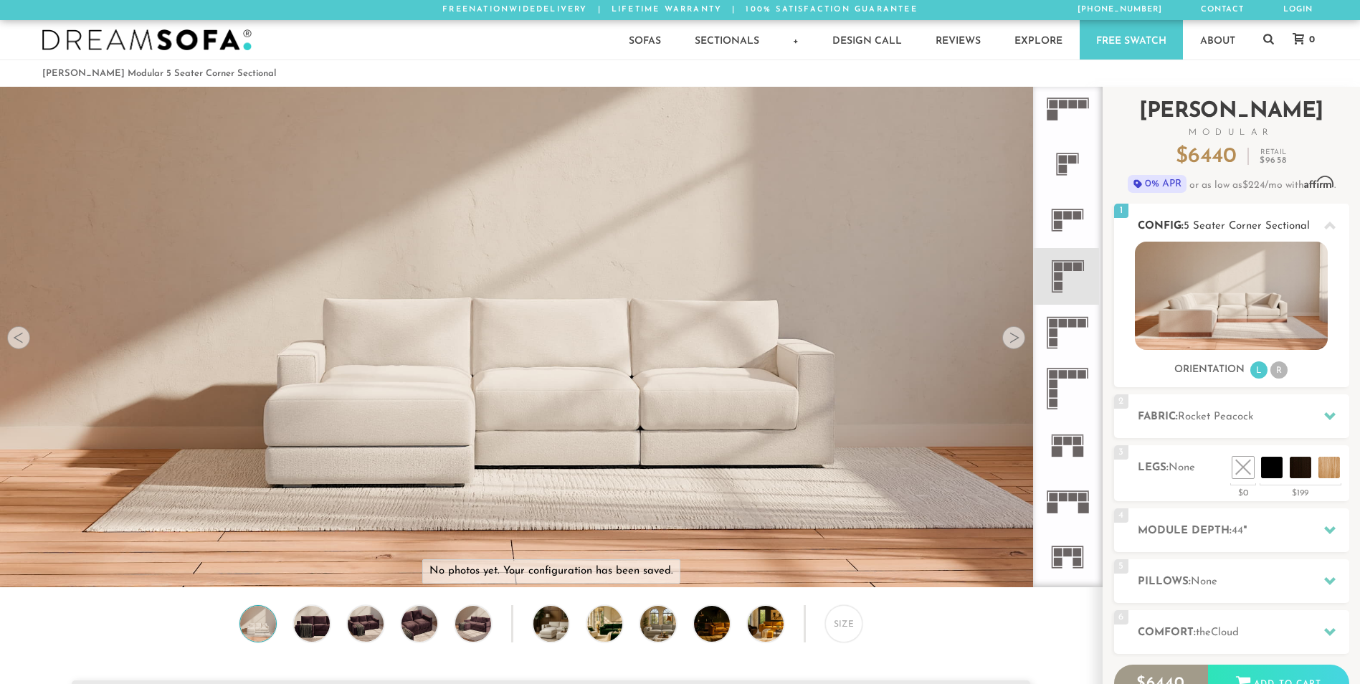
click at [1332, 220] on icon at bounding box center [1329, 225] width 11 height 11
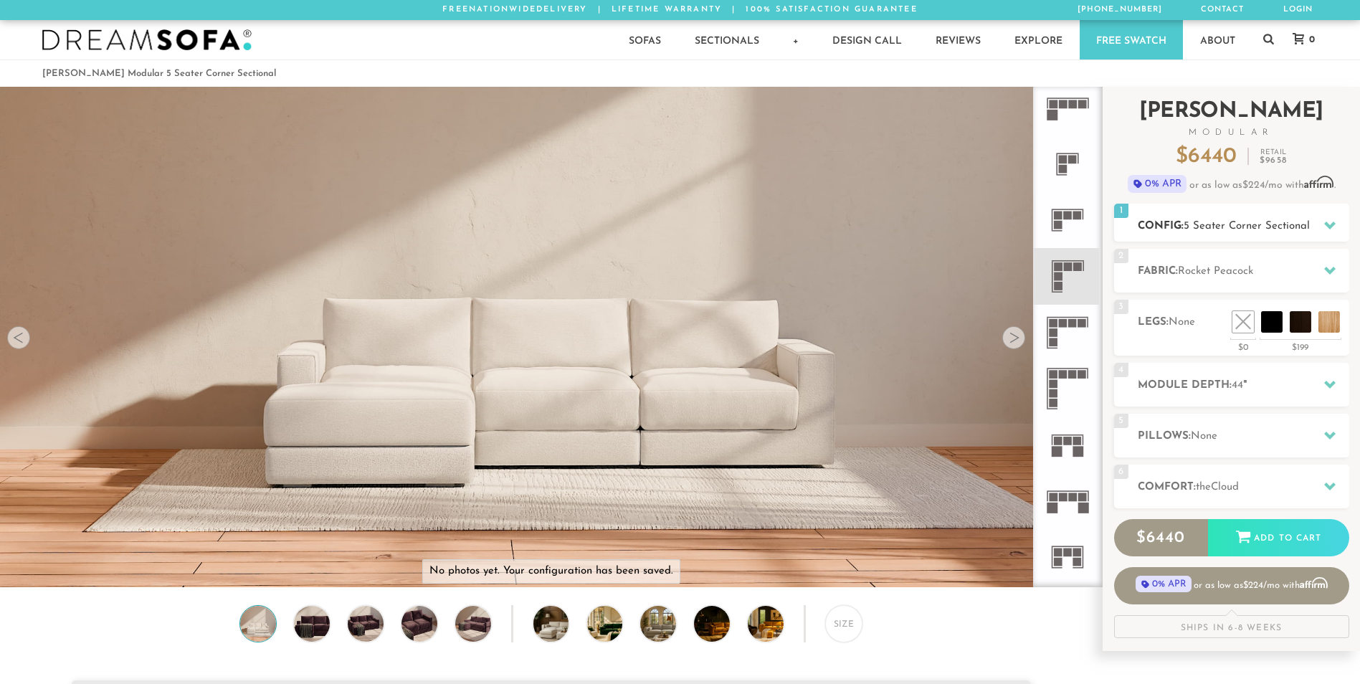
click at [1331, 220] on icon at bounding box center [1329, 224] width 11 height 11
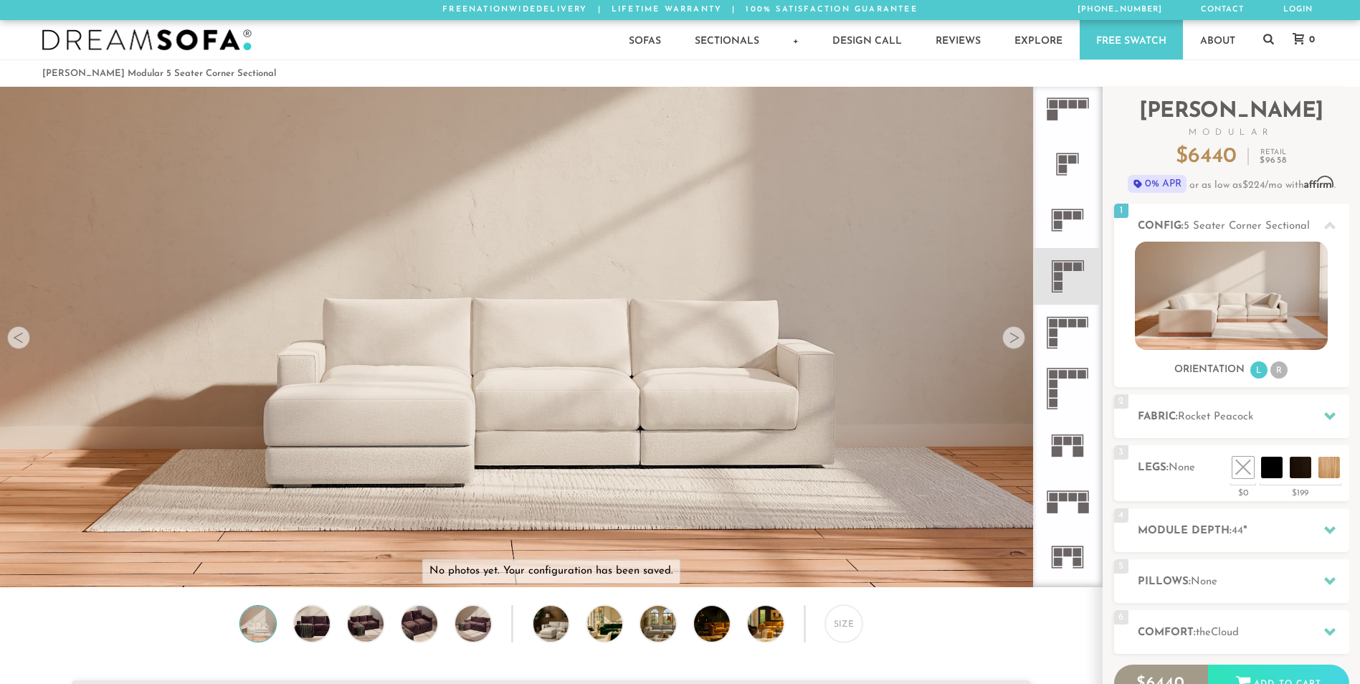
click at [1058, 334] on icon at bounding box center [1068, 333] width 56 height 56
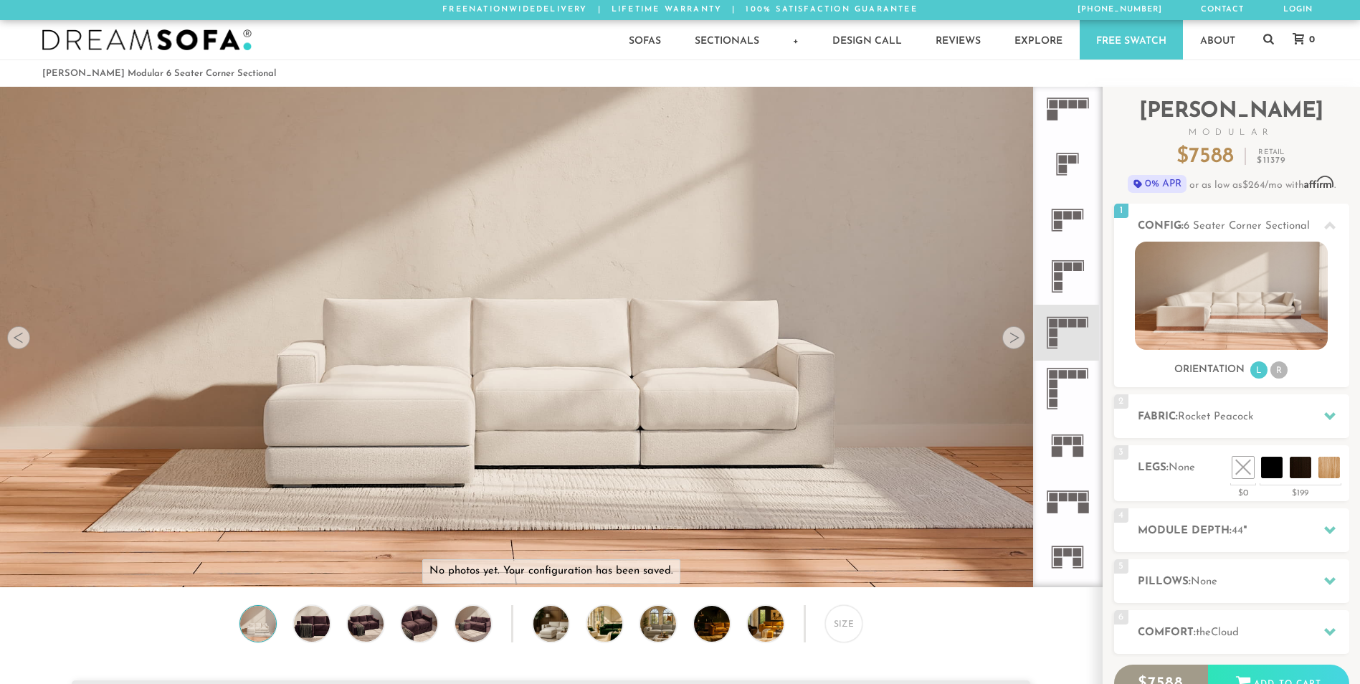
click at [1057, 391] on rect at bounding box center [1054, 393] width 9 height 9
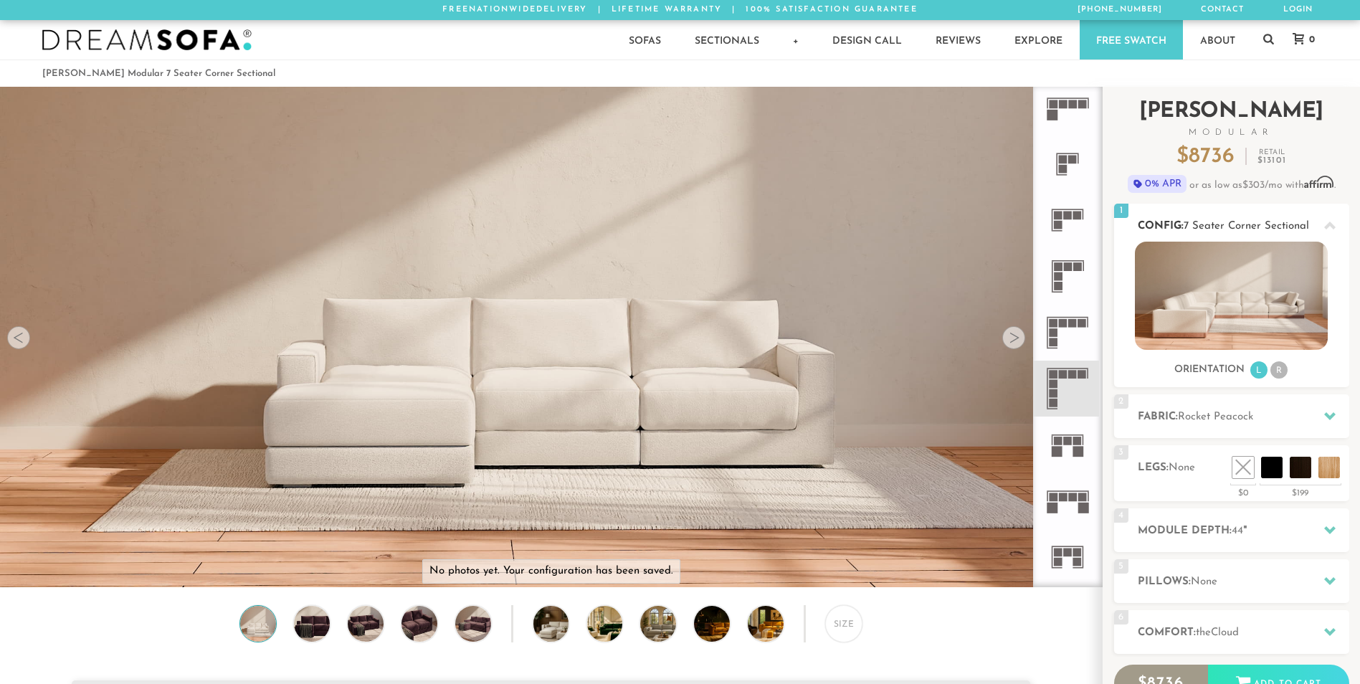
click at [1277, 369] on li "R" at bounding box center [1279, 369] width 17 height 17
